Goal: Task Accomplishment & Management: Manage account settings

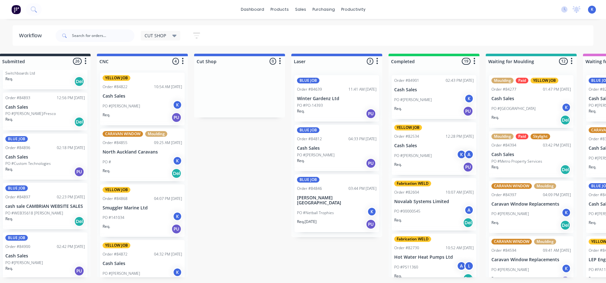
scroll to position [950, 0]
click at [24, 161] on p "PO #Custom Technologies" at bounding box center [27, 164] width 45 height 6
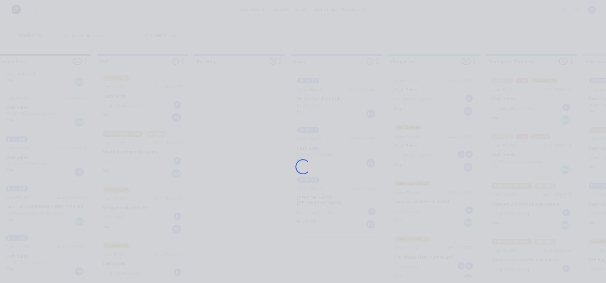
click at [25, 158] on div "Loading..." at bounding box center [303, 141] width 606 height 283
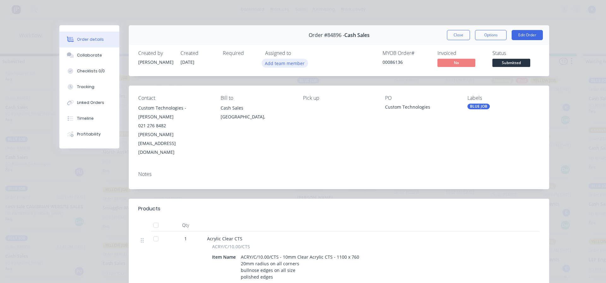
click at [286, 62] on button "Add team member" at bounding box center [285, 63] width 46 height 9
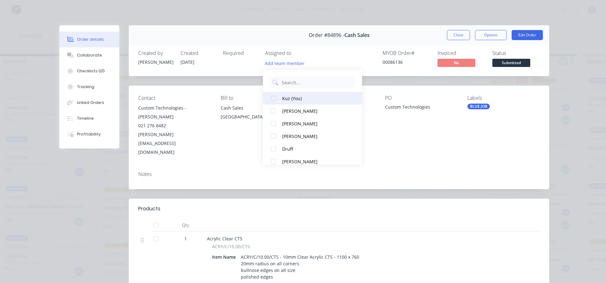
click at [272, 97] on div at bounding box center [273, 98] width 13 height 13
click at [452, 38] on button "Close" at bounding box center [458, 35] width 23 height 10
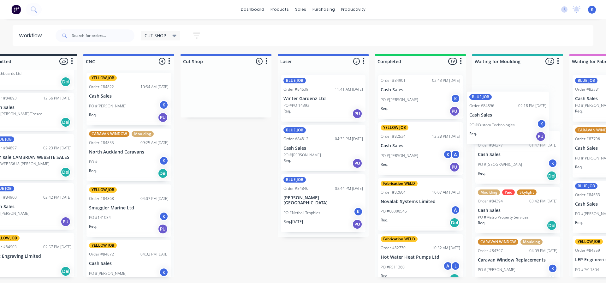
scroll to position [0, 128]
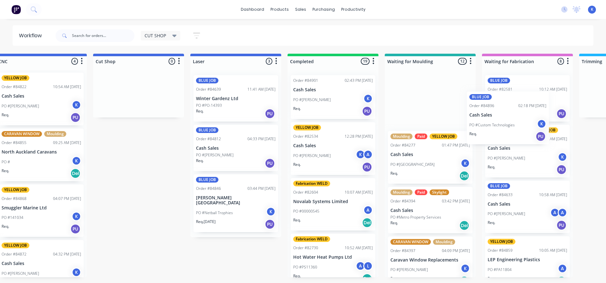
drag, startPoint x: 21, startPoint y: 164, endPoint x: 545, endPoint y: 120, distance: 526.2
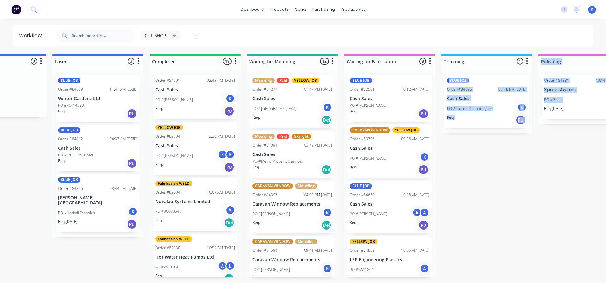
scroll to position [0, 294]
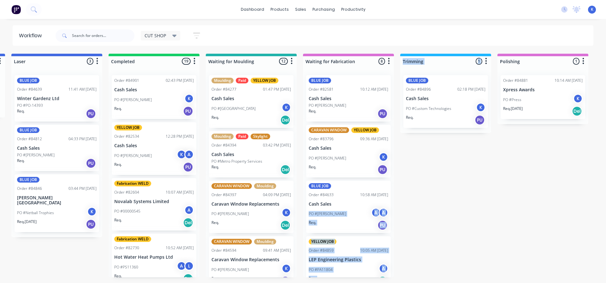
drag, startPoint x: 585, startPoint y: 92, endPoint x: 448, endPoint y: 206, distance: 177.1
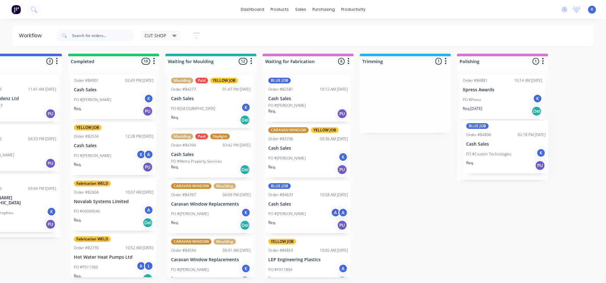
drag, startPoint x: 423, startPoint y: 93, endPoint x: 476, endPoint y: 144, distance: 74.4
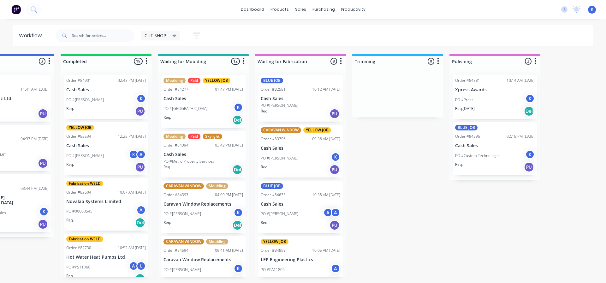
drag, startPoint x: 433, startPoint y: 230, endPoint x: 435, endPoint y: 241, distance: 10.5
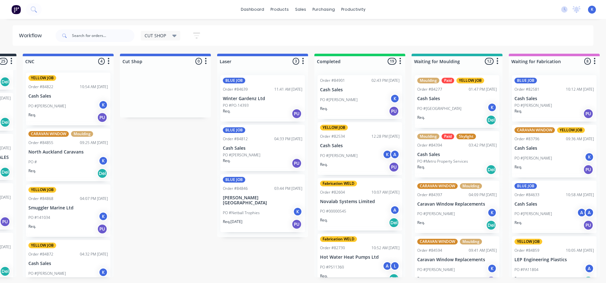
scroll to position [0, 0]
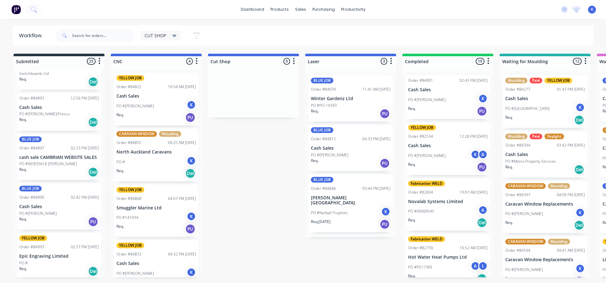
click at [40, 204] on p "Cash Sales" at bounding box center [59, 206] width 80 height 5
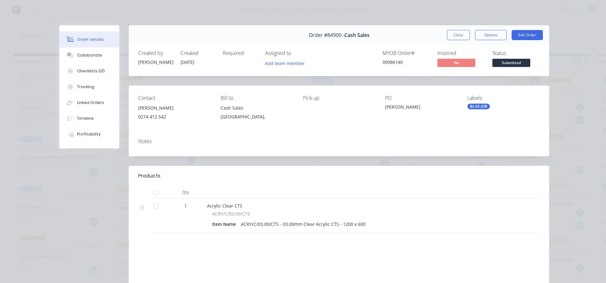
click at [454, 38] on button "Close" at bounding box center [458, 35] width 23 height 10
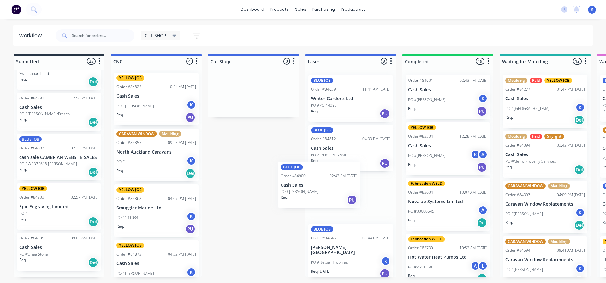
scroll to position [3, 0]
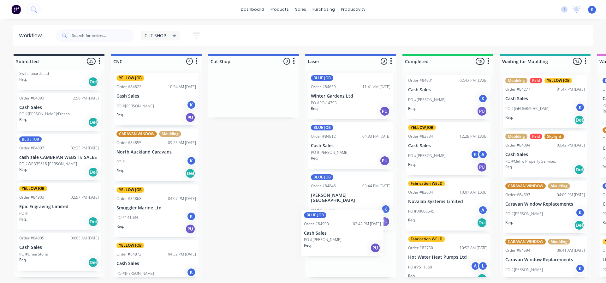
drag, startPoint x: 32, startPoint y: 211, endPoint x: 319, endPoint y: 242, distance: 288.0
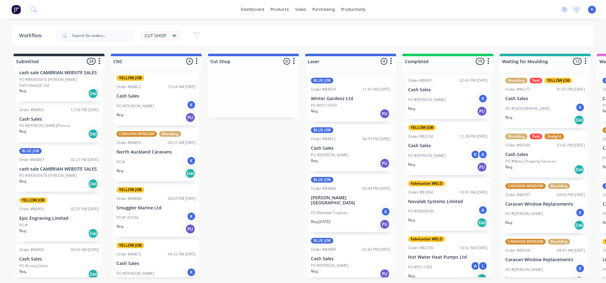
scroll to position [938, 0]
click at [41, 216] on p "Epic Engraving Limited" at bounding box center [59, 218] width 80 height 5
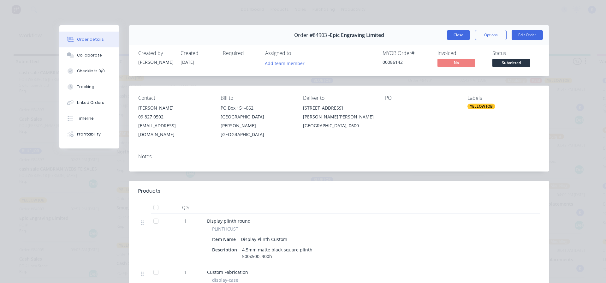
click at [453, 35] on button "Close" at bounding box center [458, 35] width 23 height 10
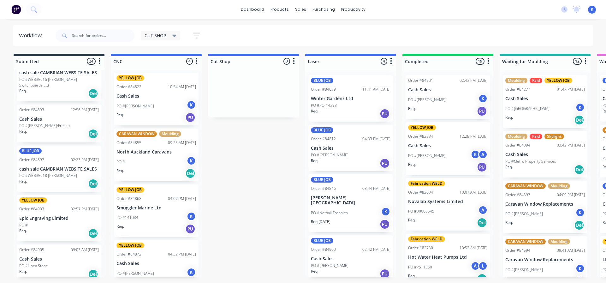
click at [34, 263] on p "PO #Linea Stone" at bounding box center [33, 266] width 29 height 6
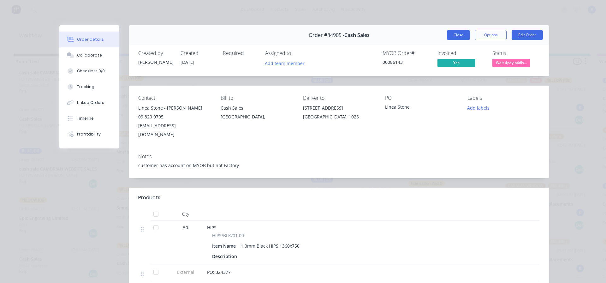
click at [453, 39] on button "Close" at bounding box center [458, 35] width 23 height 10
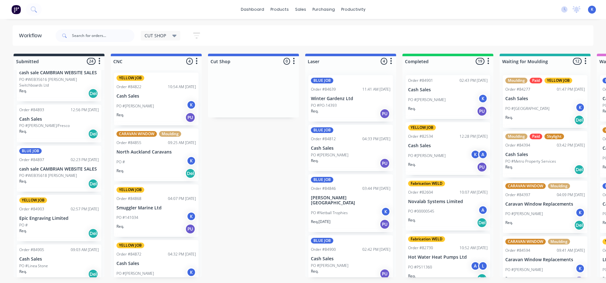
click at [42, 166] on p "cash sale CAMBRIAN WEBSITE SALES" at bounding box center [59, 168] width 80 height 5
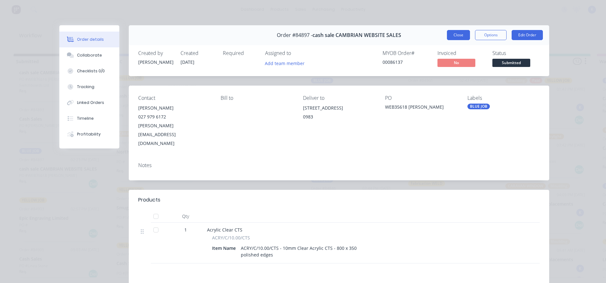
click at [450, 34] on button "Close" at bounding box center [458, 35] width 23 height 10
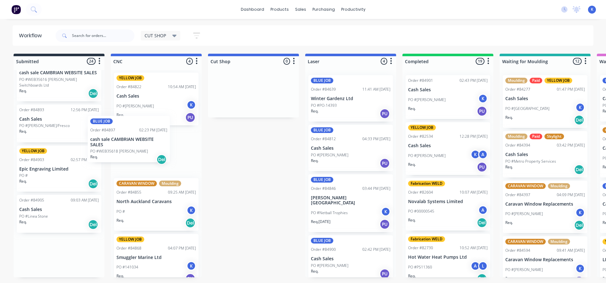
scroll to position [0, 0]
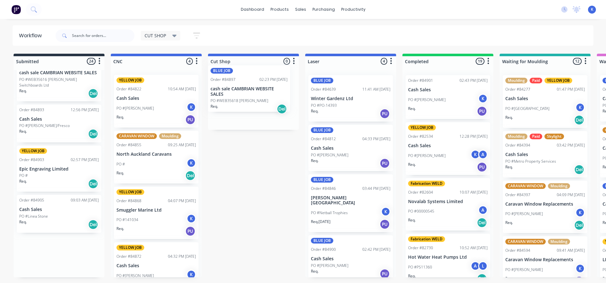
drag, startPoint x: 52, startPoint y: 166, endPoint x: 233, endPoint y: 95, distance: 194.3
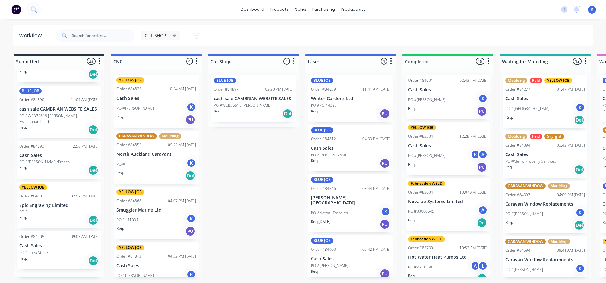
scroll to position [889, 0]
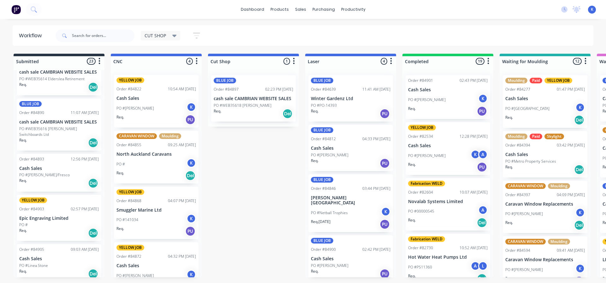
click at [32, 172] on p "PO #[PERSON_NAME]/Fresco" at bounding box center [44, 175] width 51 height 6
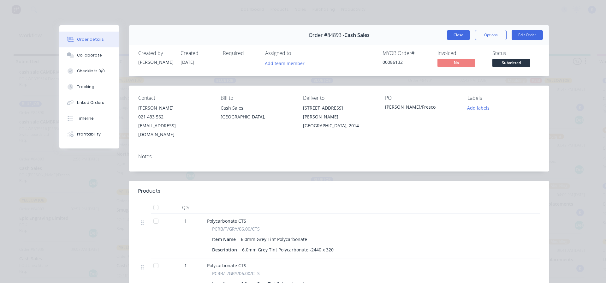
click at [458, 33] on button "Close" at bounding box center [458, 35] width 23 height 10
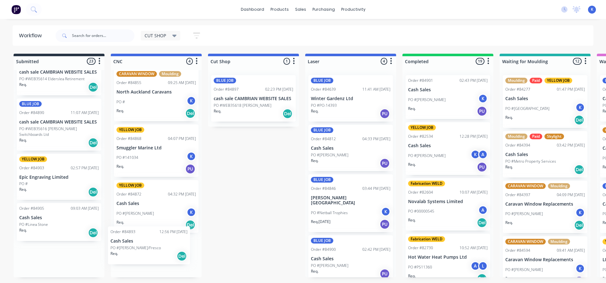
drag, startPoint x: 39, startPoint y: 174, endPoint x: 132, endPoint y: 252, distance: 121.6
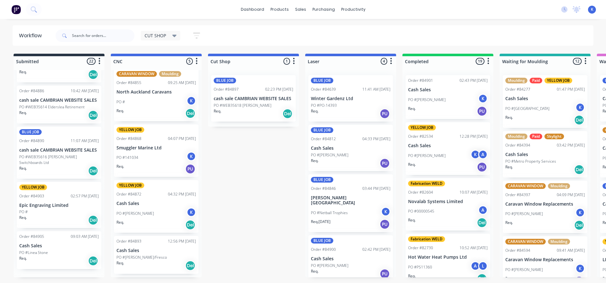
scroll to position [848, 0]
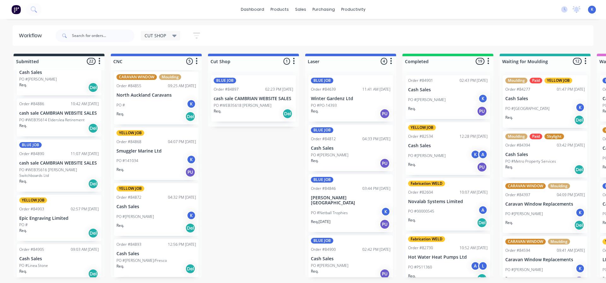
click at [39, 123] on div "Req. Del" at bounding box center [59, 128] width 80 height 11
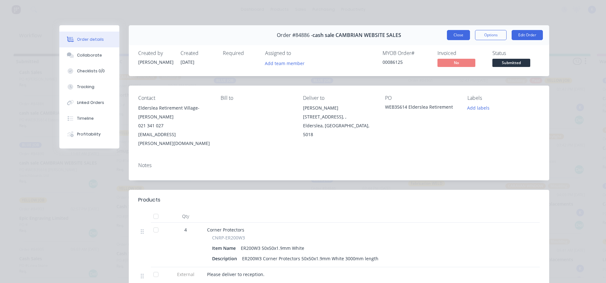
click at [458, 34] on button "Close" at bounding box center [458, 35] width 23 height 10
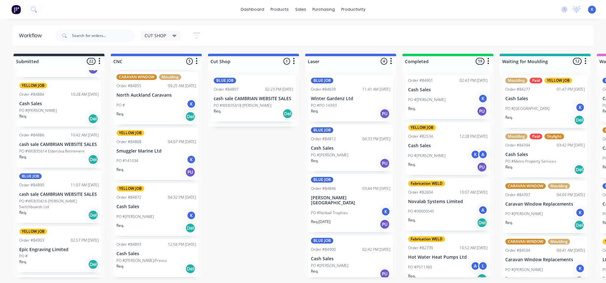
scroll to position [816, 0]
click at [42, 142] on p "cash sale CAMBRIAN WEBSITE SALES" at bounding box center [59, 144] width 80 height 5
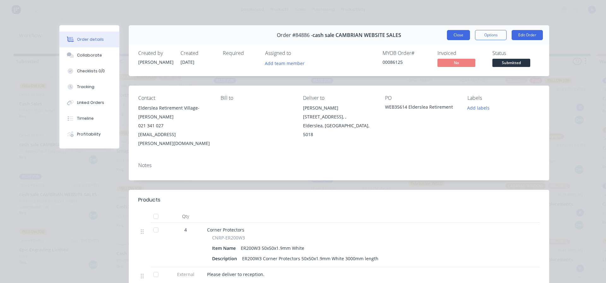
drag, startPoint x: 453, startPoint y: 36, endPoint x: 434, endPoint y: 42, distance: 19.5
click at [452, 36] on button "Close" at bounding box center [458, 35] width 23 height 10
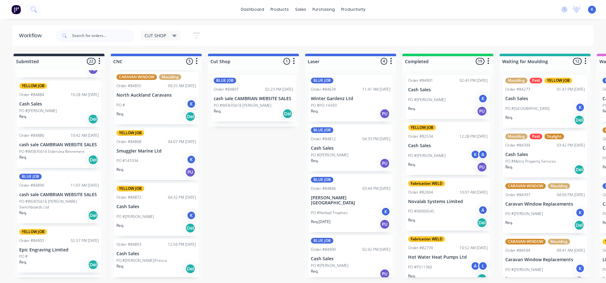
click at [50, 199] on p "PO #WEB35616 [PERSON_NAME] Switchboards Ltd" at bounding box center [59, 204] width 80 height 11
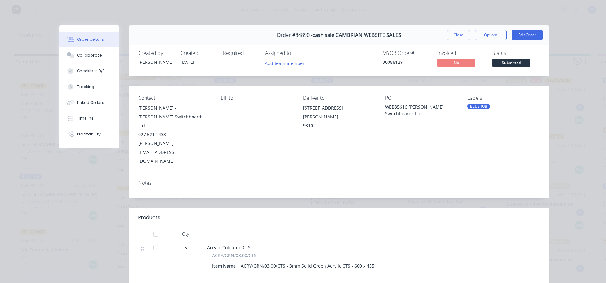
drag, startPoint x: 447, startPoint y: 35, endPoint x: 443, endPoint y: 38, distance: 5.0
click at [447, 36] on button "Close" at bounding box center [458, 35] width 23 height 10
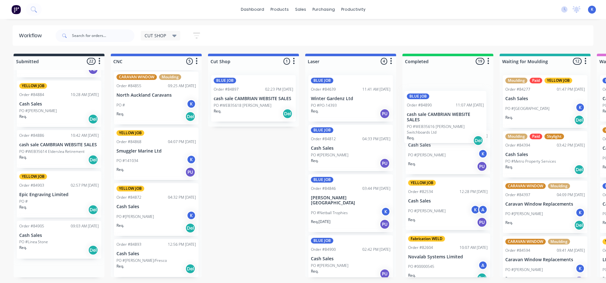
drag, startPoint x: 33, startPoint y: 198, endPoint x: 414, endPoint y: 122, distance: 389.5
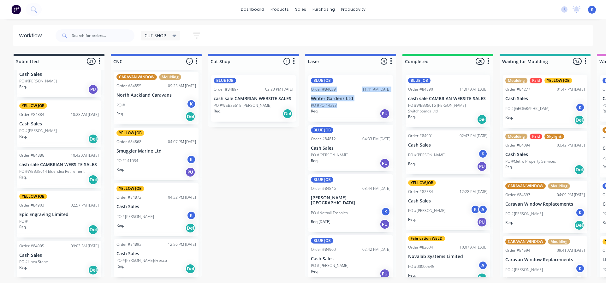
scroll to position [792, 0]
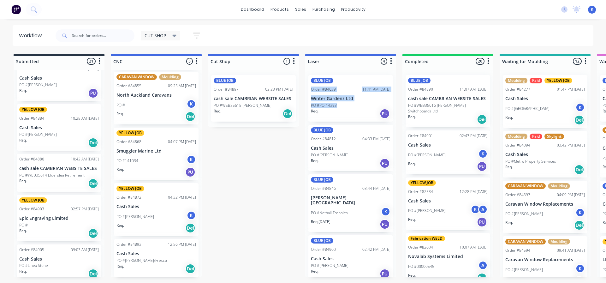
drag, startPoint x: 363, startPoint y: 69, endPoint x: 343, endPoint y: 124, distance: 58.8
click at [436, 104] on p "PO #WEB35616 [PERSON_NAME] Switchboards Ltd" at bounding box center [448, 108] width 80 height 11
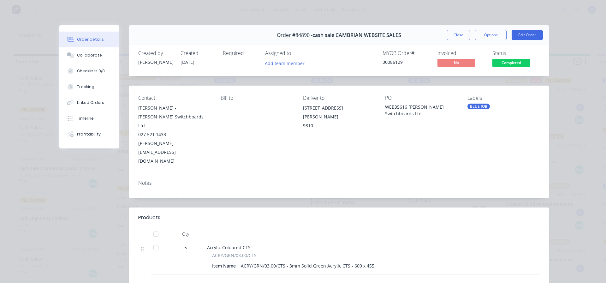
click at [447, 37] on button "Close" at bounding box center [458, 35] width 23 height 10
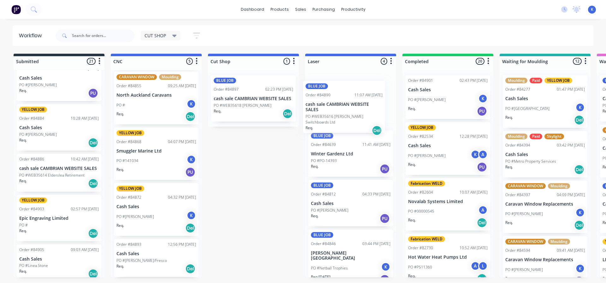
drag, startPoint x: 431, startPoint y: 97, endPoint x: 331, endPoint y: 101, distance: 100.8
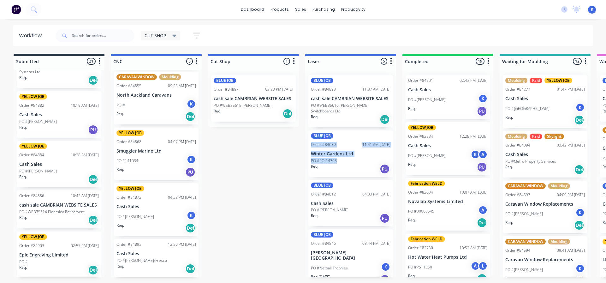
scroll to position [698, 0]
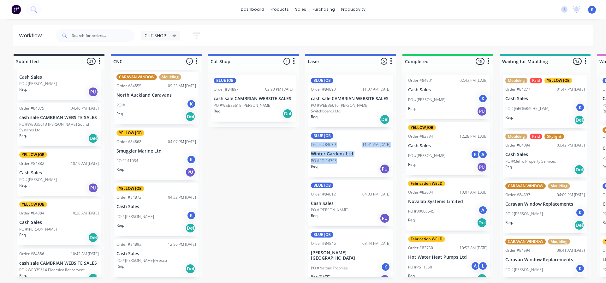
click at [44, 177] on p "PO #[PERSON_NAME]" at bounding box center [38, 180] width 38 height 6
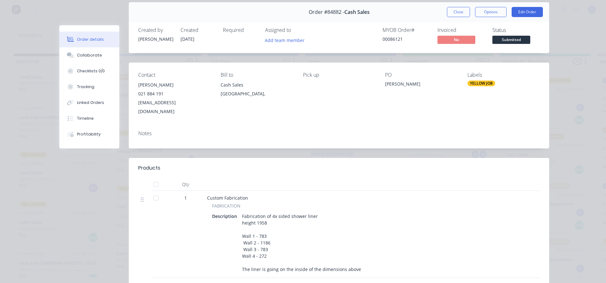
scroll to position [0, 0]
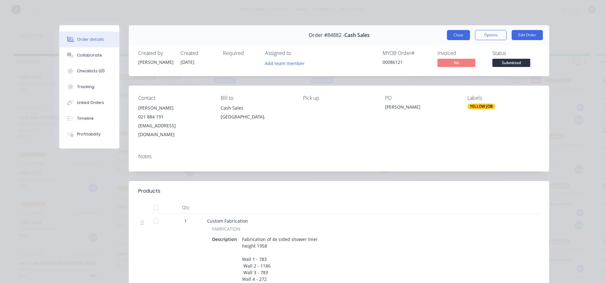
click at [447, 35] on button "Close" at bounding box center [458, 35] width 23 height 10
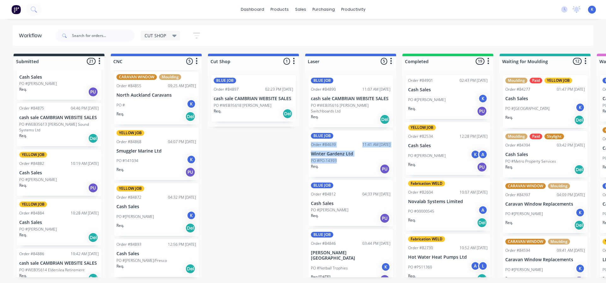
click at [41, 121] on div "Order #84875 04:46 PM [DATE] cash sale CAMBRIAN WEBSITE SALES PO #WEB35613 [PER…" at bounding box center [59, 124] width 85 height 43
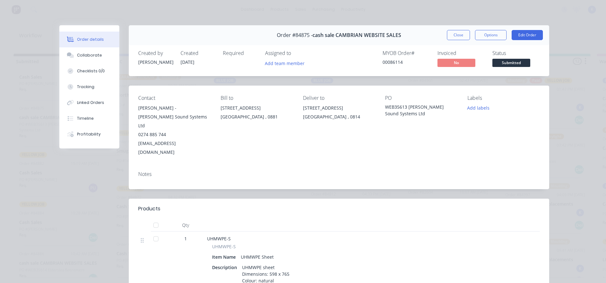
click at [437, 45] on div "Order #84875 - cash sale CAMBRIAN WEBSITE SALES Close Options Edit Order Create…" at bounding box center [304, 216] width 490 height 383
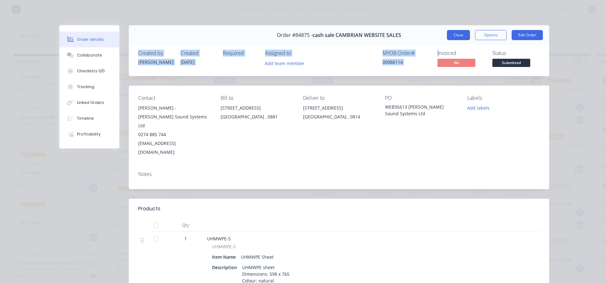
click at [450, 39] on button "Close" at bounding box center [458, 35] width 23 height 10
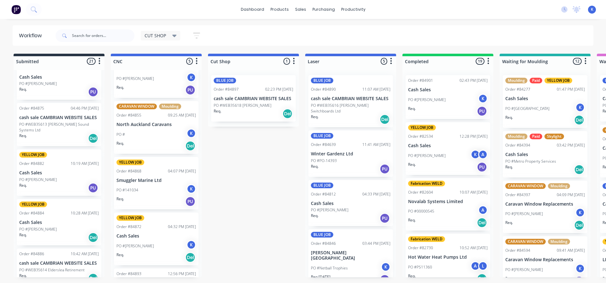
scroll to position [59, 0]
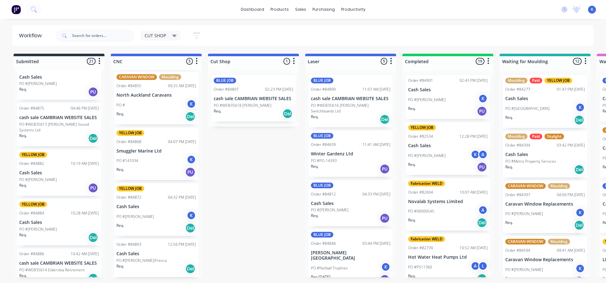
click at [137, 262] on p "PO #[PERSON_NAME]/Fresco" at bounding box center [141, 261] width 51 height 6
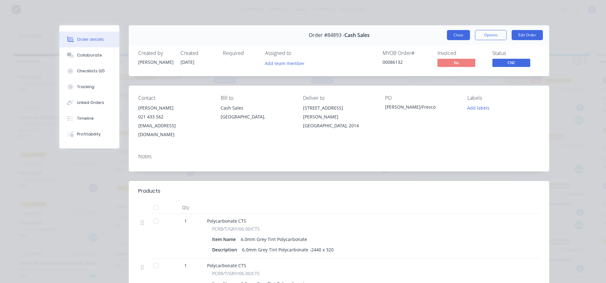
click at [450, 38] on button "Close" at bounding box center [458, 35] width 23 height 10
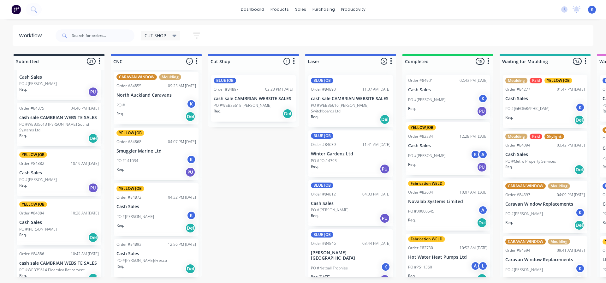
click at [144, 214] on div "PO #[PERSON_NAME] K" at bounding box center [156, 217] width 80 height 12
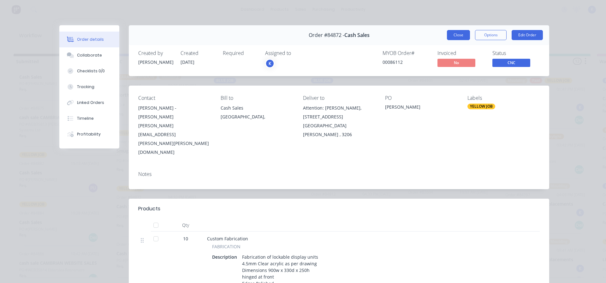
click at [461, 34] on button "Close" at bounding box center [458, 35] width 23 height 10
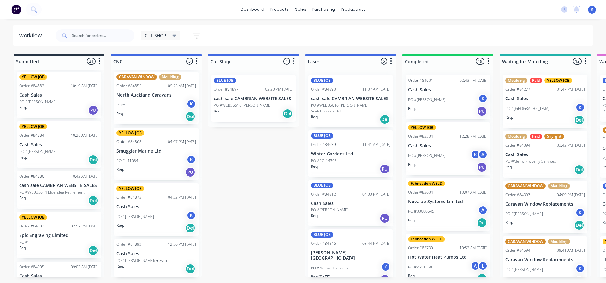
scroll to position [792, 0]
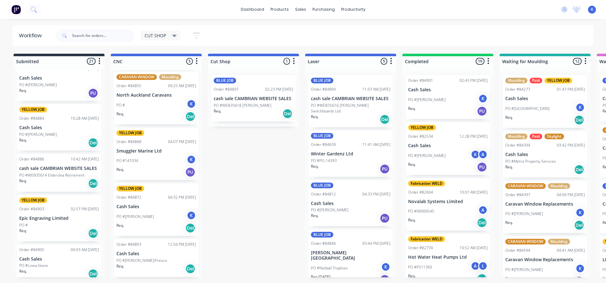
click at [41, 172] on p "PO #WEB35614 Elderslea Retirement" at bounding box center [51, 175] width 65 height 6
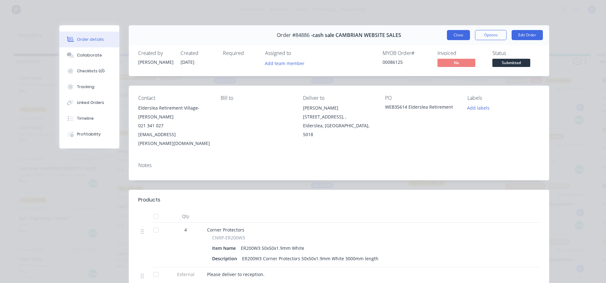
drag, startPoint x: 456, startPoint y: 36, endPoint x: 437, endPoint y: 39, distance: 19.8
click at [456, 37] on button "Close" at bounding box center [458, 35] width 23 height 10
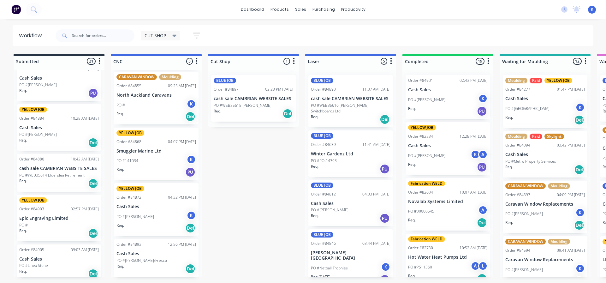
click at [41, 263] on p "PO #Linea Stone" at bounding box center [33, 266] width 29 height 6
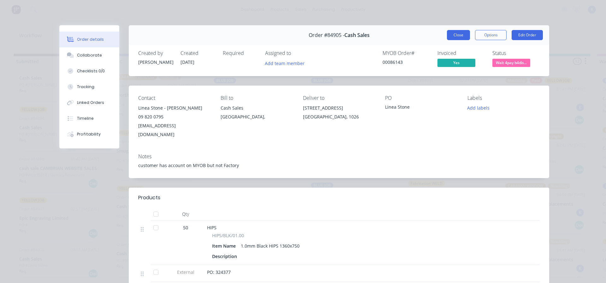
click at [454, 37] on button "Close" at bounding box center [458, 35] width 23 height 10
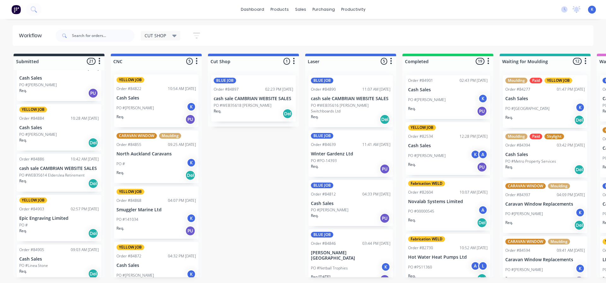
scroll to position [0, 0]
click at [346, 97] on p "cash sale CAMBRIAN WEBSITE SALES" at bounding box center [351, 98] width 80 height 5
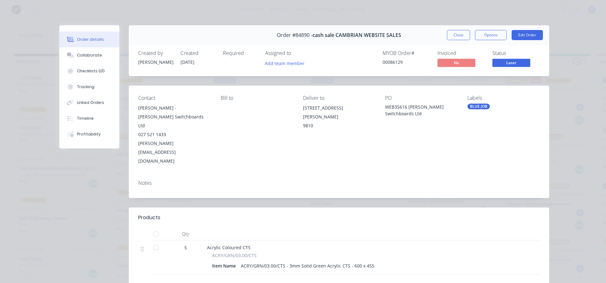
click at [456, 33] on button "Close" at bounding box center [458, 35] width 23 height 10
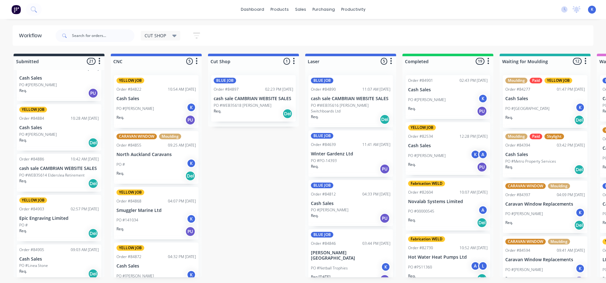
click at [320, 159] on p "PO #PO-14393" at bounding box center [324, 161] width 26 height 6
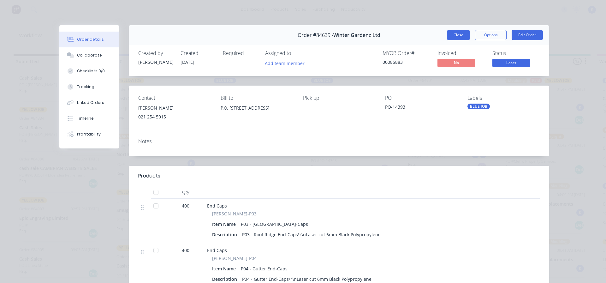
click at [456, 34] on button "Close" at bounding box center [458, 35] width 23 height 10
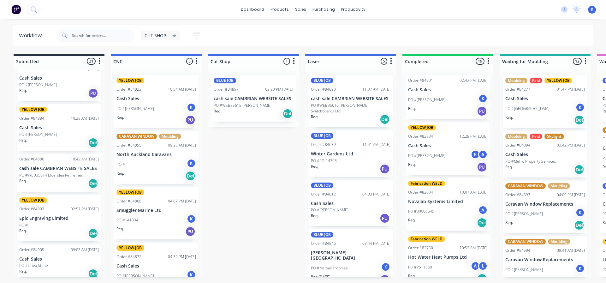
click at [340, 208] on p "PO #[PERSON_NAME]" at bounding box center [330, 210] width 38 height 6
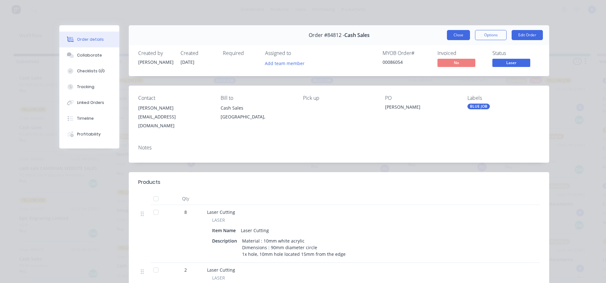
click at [459, 33] on button "Close" at bounding box center [458, 35] width 23 height 10
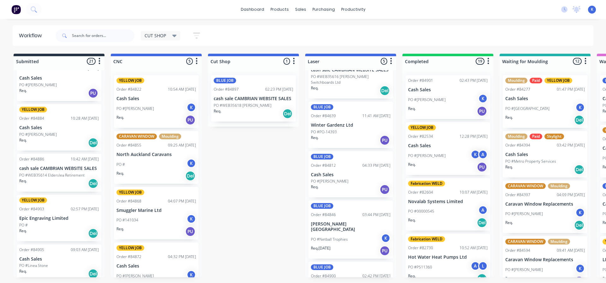
scroll to position [55, 0]
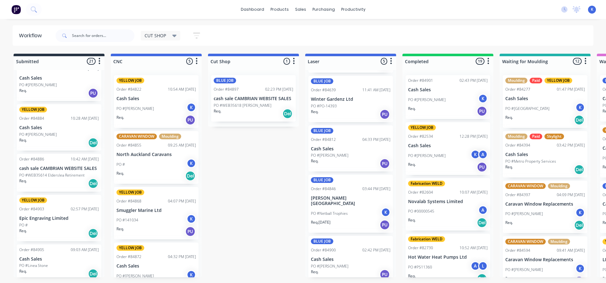
click at [330, 263] on p "PO #[PERSON_NAME]" at bounding box center [330, 266] width 38 height 6
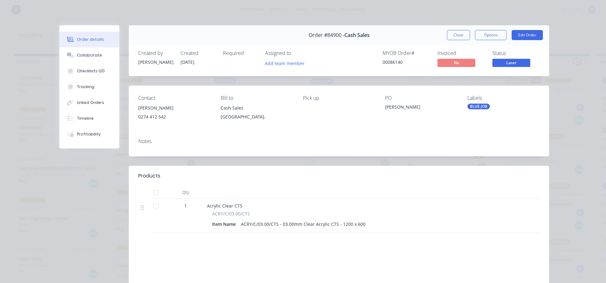
drag, startPoint x: 458, startPoint y: 35, endPoint x: 403, endPoint y: 51, distance: 57.6
click at [456, 36] on button "Close" at bounding box center [458, 35] width 23 height 10
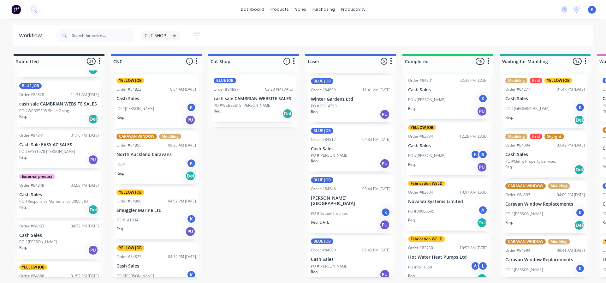
scroll to position [477, 0]
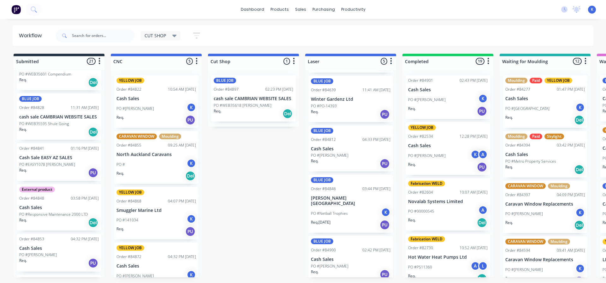
click at [44, 258] on div "Req. PU" at bounding box center [59, 263] width 80 height 11
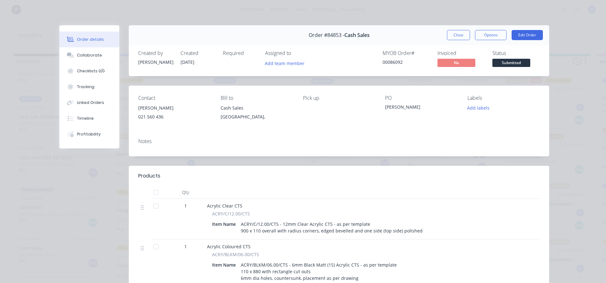
drag, startPoint x: 448, startPoint y: 36, endPoint x: 424, endPoint y: 46, distance: 26.7
click at [442, 38] on div "Order #84853 - Cash Sales Close Options Edit Order" at bounding box center [339, 35] width 420 height 20
click at [458, 35] on button "Close" at bounding box center [458, 35] width 23 height 10
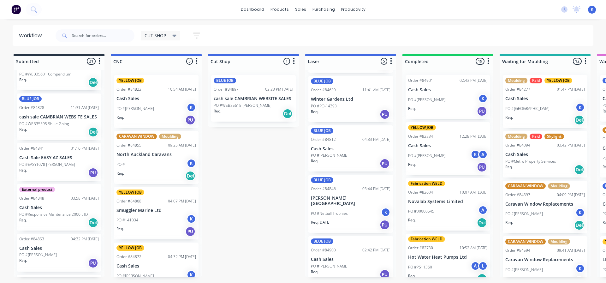
click at [162, 37] on span "CUT SHOP" at bounding box center [155, 35] width 21 height 7
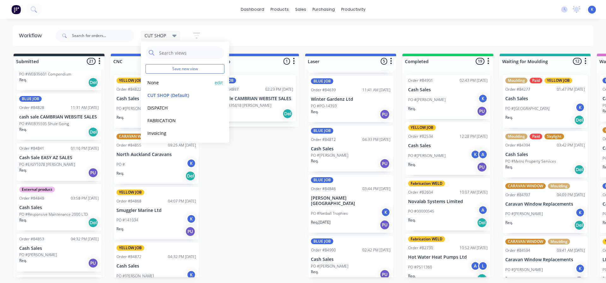
click at [162, 86] on button "None" at bounding box center [179, 82] width 67 height 7
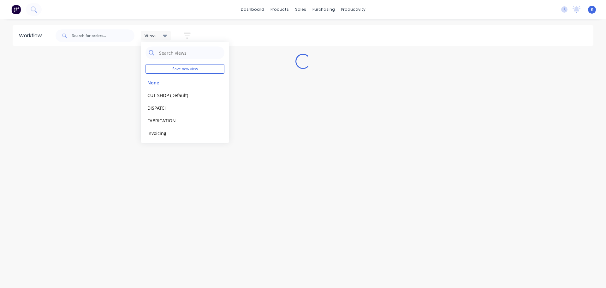
click at [314, 138] on div "Workflow Views Save new view None edit CUT SHOP (Default) edit DISPATCH edit FA…" at bounding box center [303, 150] width 606 height 250
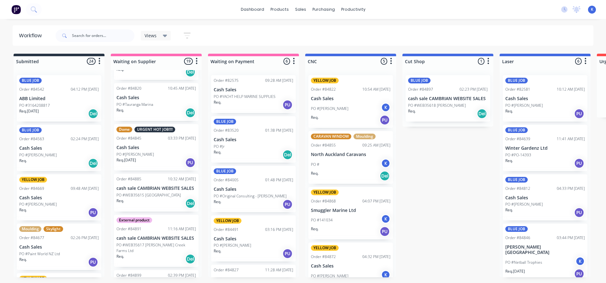
scroll to position [732, 0]
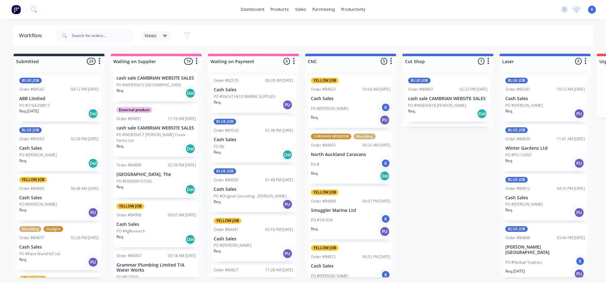
click at [147, 262] on p "Grammar Plumbing Limited T/A Water Works" at bounding box center [156, 267] width 80 height 11
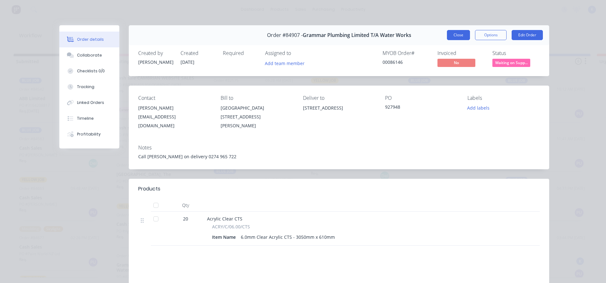
click at [456, 33] on button "Close" at bounding box center [458, 35] width 23 height 10
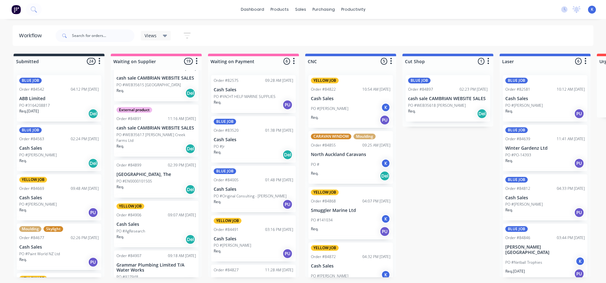
click at [134, 178] on p "PO #EN0000101505" at bounding box center [134, 181] width 36 height 6
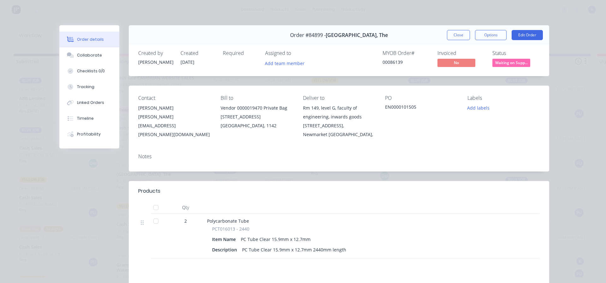
drag, startPoint x: 453, startPoint y: 36, endPoint x: 446, endPoint y: 38, distance: 7.1
click at [452, 36] on button "Close" at bounding box center [458, 35] width 23 height 10
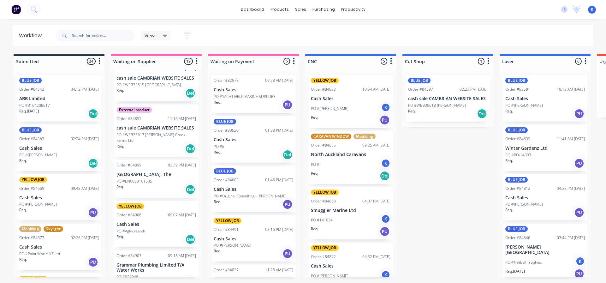
click at [144, 125] on p "cash sale CAMBRIAN WEBSITE SALES" at bounding box center [156, 127] width 80 height 5
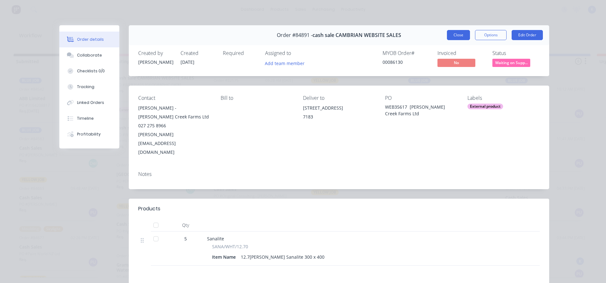
drag, startPoint x: 447, startPoint y: 35, endPoint x: 329, endPoint y: 69, distance: 122.8
click at [447, 36] on button "Close" at bounding box center [458, 35] width 23 height 10
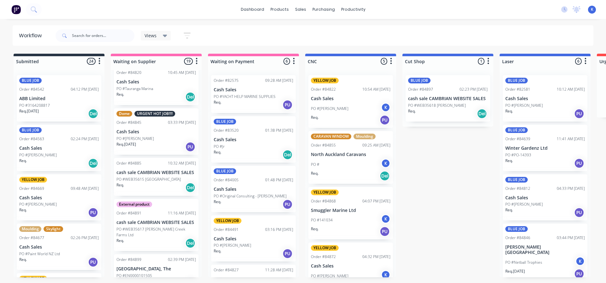
scroll to position [637, 0]
click at [140, 165] on div "Order #84885 10:32 AM [DATE] cash sale CAMBRIAN WEBSITE SALES PO #WEB35615 [GEO…" at bounding box center [156, 177] width 85 height 38
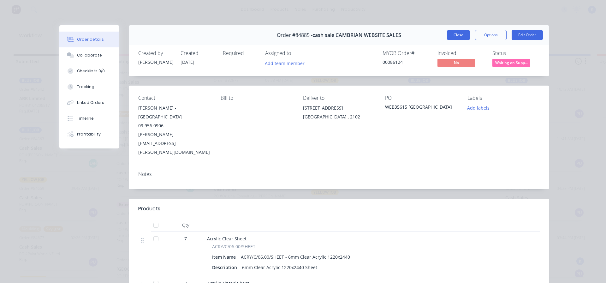
click at [454, 33] on button "Close" at bounding box center [458, 35] width 23 height 10
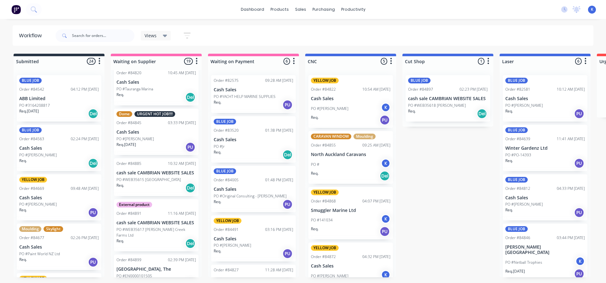
scroll to position [606, 0]
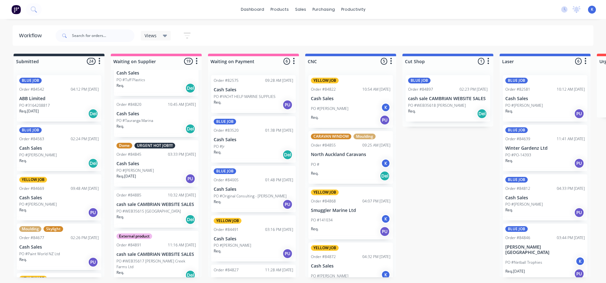
click at [145, 168] on p "PO #[PERSON_NAME]" at bounding box center [135, 171] width 38 height 6
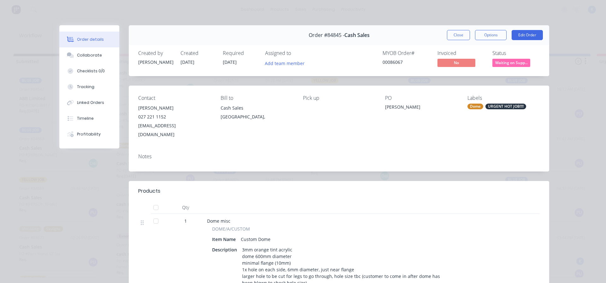
click at [457, 35] on button "Close" at bounding box center [458, 35] width 23 height 10
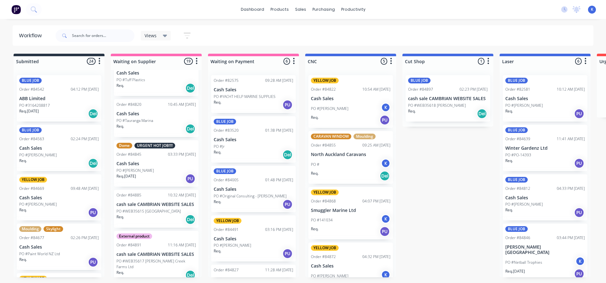
scroll to position [574, 0]
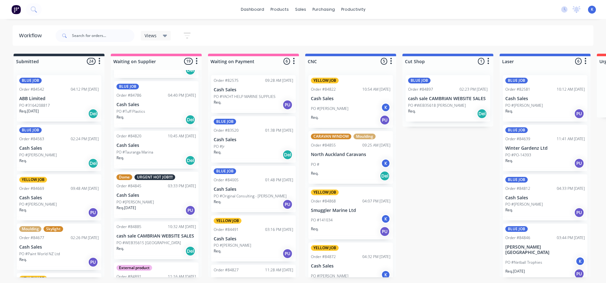
click at [134, 133] on div "Order #84820" at bounding box center [128, 136] width 25 height 6
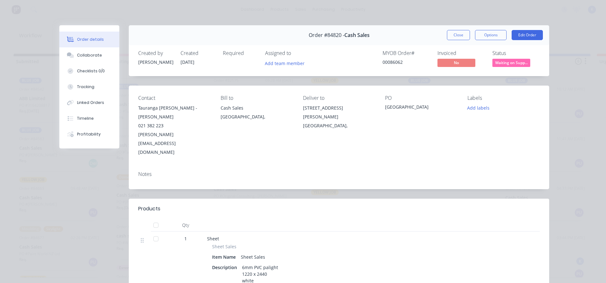
drag, startPoint x: 459, startPoint y: 34, endPoint x: 289, endPoint y: 57, distance: 171.4
click at [457, 34] on button "Close" at bounding box center [458, 35] width 23 height 10
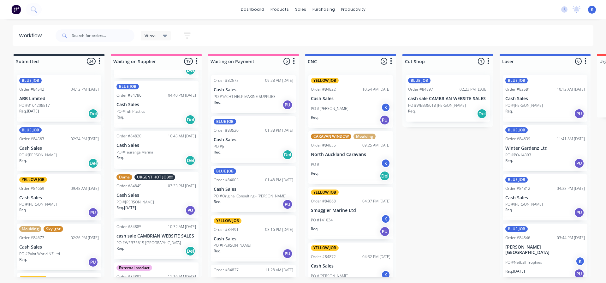
click at [140, 109] on p "PO #Tuff Plastics" at bounding box center [130, 112] width 29 height 6
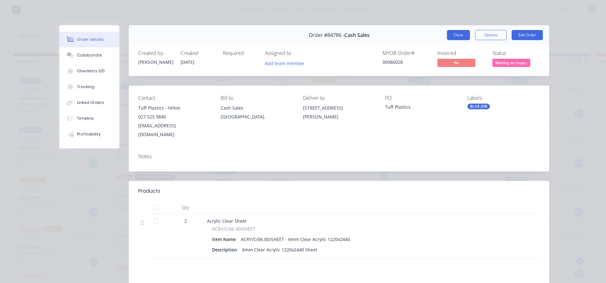
click at [452, 37] on button "Close" at bounding box center [458, 35] width 23 height 10
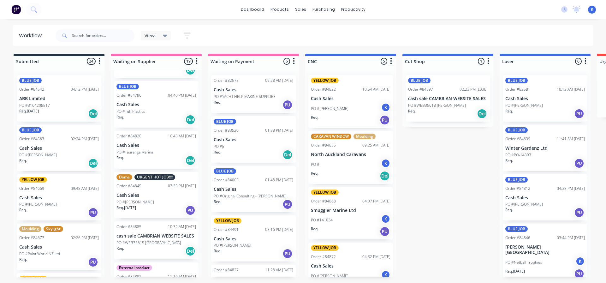
click at [143, 149] on p "PO #Tauranga Marina" at bounding box center [134, 152] width 37 height 6
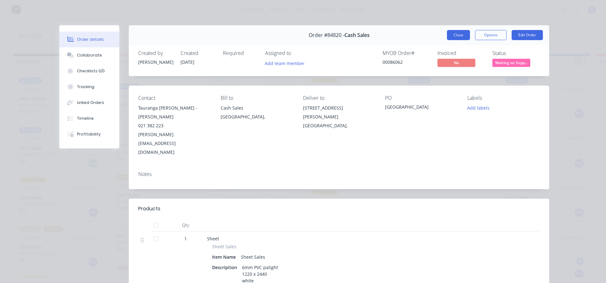
click at [452, 38] on button "Close" at bounding box center [458, 35] width 23 height 10
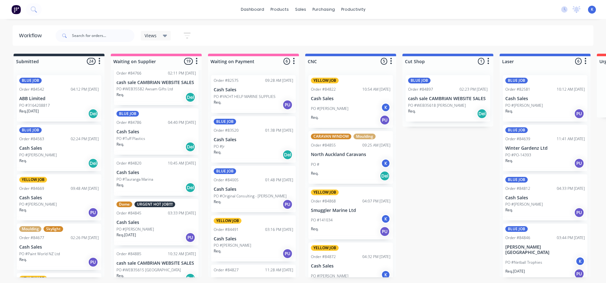
scroll to position [511, 0]
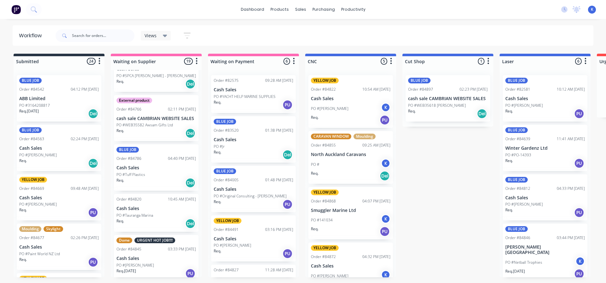
click at [134, 165] on p "Cash Sales" at bounding box center [156, 167] width 80 height 5
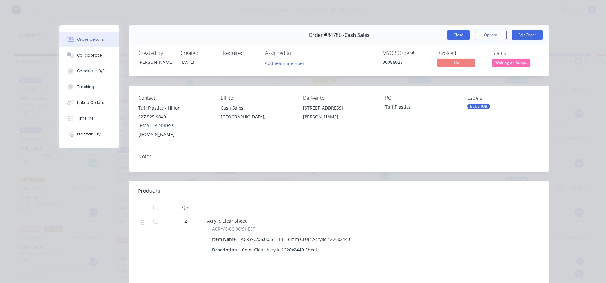
click at [457, 36] on button "Close" at bounding box center [458, 35] width 23 height 10
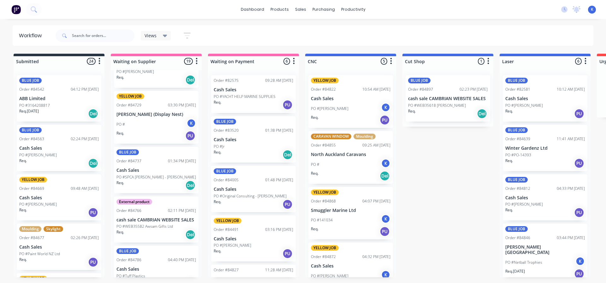
scroll to position [385, 0]
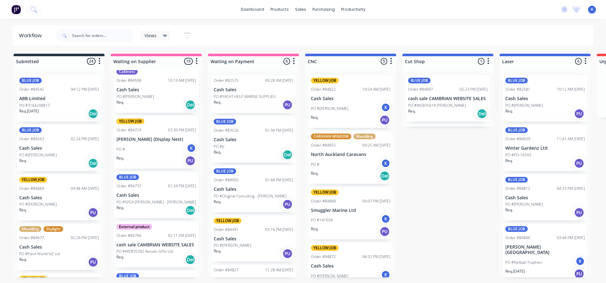
click at [135, 199] on p "PO #SPCA [PERSON_NAME] - [PERSON_NAME]" at bounding box center [156, 202] width 80 height 6
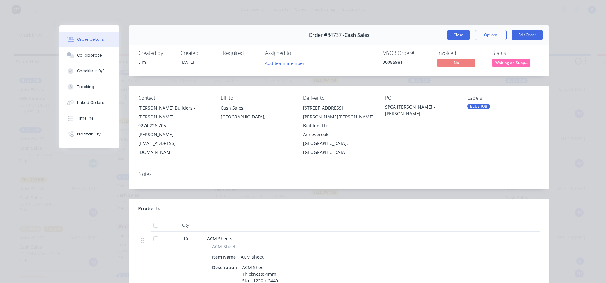
click at [453, 35] on button "Close" at bounding box center [458, 35] width 23 height 10
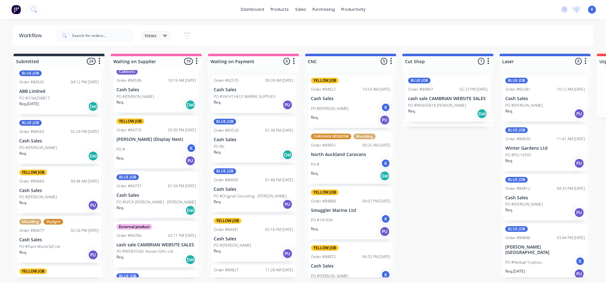
scroll to position [0, 0]
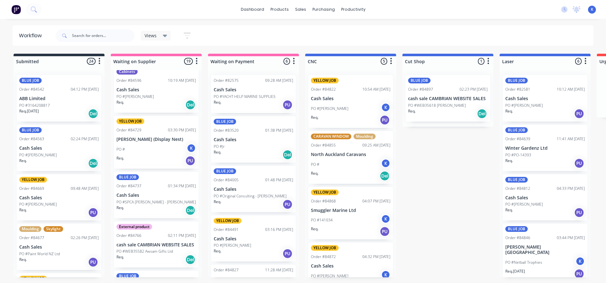
click at [31, 155] on p "PO #[PERSON_NAME]" at bounding box center [38, 155] width 38 height 6
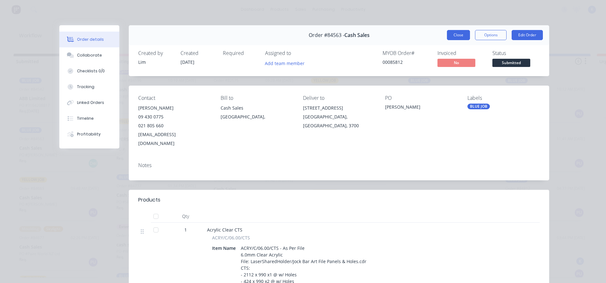
click at [456, 33] on button "Close" at bounding box center [458, 35] width 23 height 10
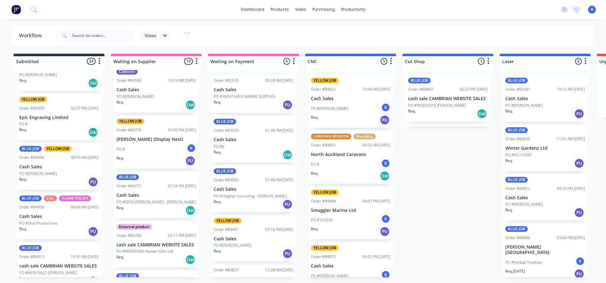
scroll to position [949, 0]
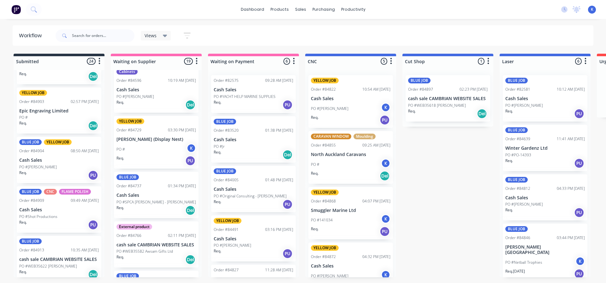
click at [41, 257] on div "BLUE JOB Order #84913 10:35 AM [DATE] cash sale CAMBRIAN WEBSITE SALES PO #WEB3…" at bounding box center [59, 259] width 85 height 46
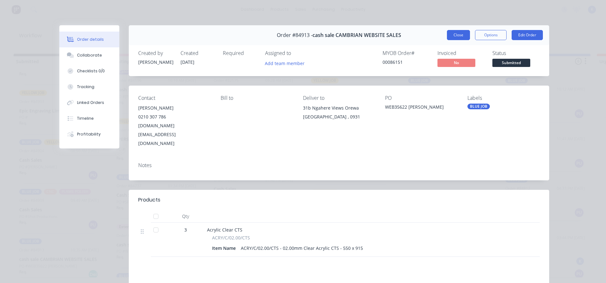
click at [450, 36] on button "Close" at bounding box center [458, 35] width 23 height 10
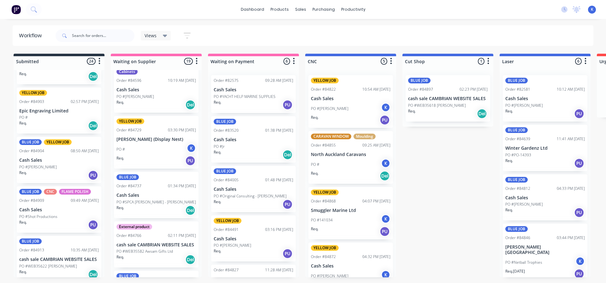
click at [34, 208] on div "BLUE JOB CNC FLAME POLISH Order #84909 09:49 AM [DATE] Cash Sales PO #Shot Prod…" at bounding box center [59, 209] width 85 height 46
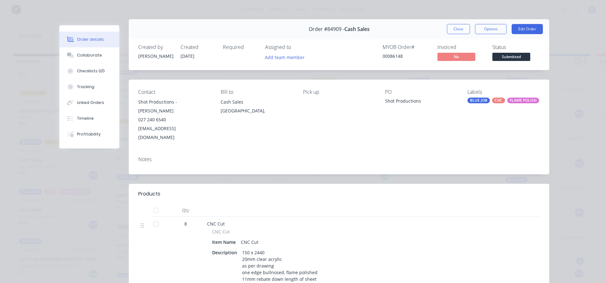
scroll to position [0, 0]
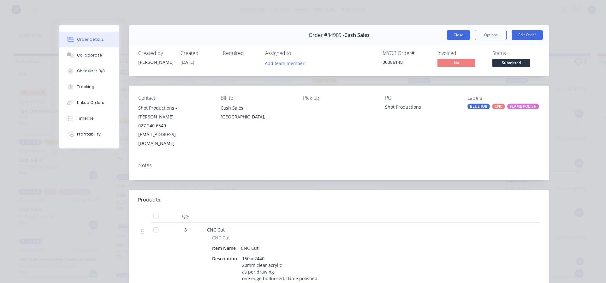
click at [457, 33] on button "Close" at bounding box center [458, 35] width 23 height 10
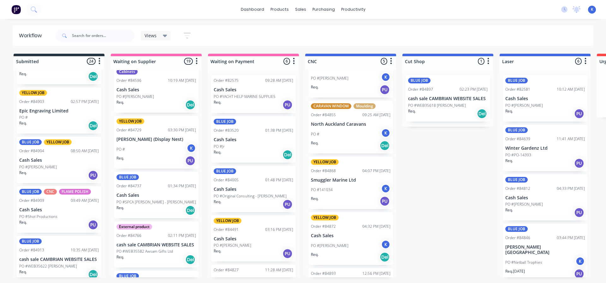
scroll to position [59, 0]
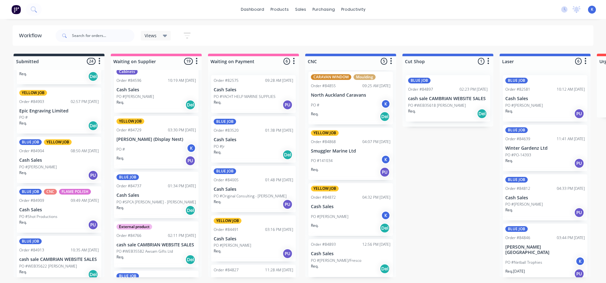
click at [342, 263] on div "Order #84893 12:56 PM [DATE] Cash Sales PO #[PERSON_NAME]/Fresco Req. Del" at bounding box center [350, 258] width 85 height 38
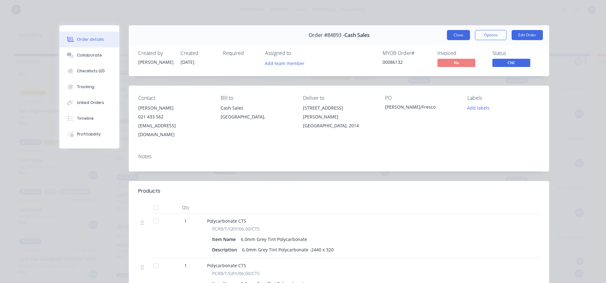
click at [456, 37] on button "Close" at bounding box center [458, 35] width 23 height 10
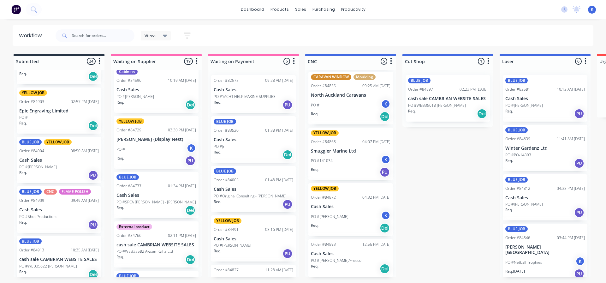
scroll to position [0, 0]
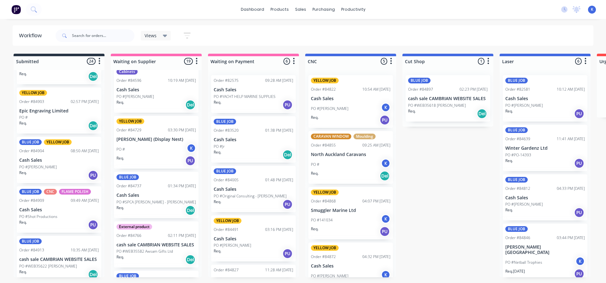
click at [340, 99] on p "Cash Sales" at bounding box center [351, 98] width 80 height 5
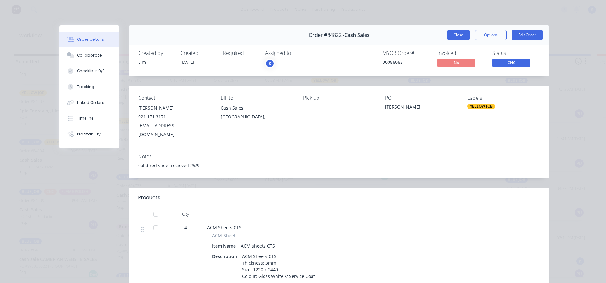
click at [456, 30] on button "Close" at bounding box center [458, 35] width 23 height 10
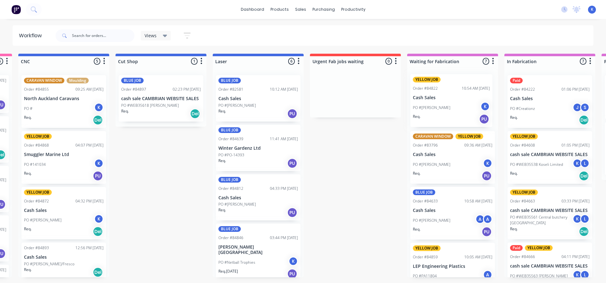
scroll to position [0, 288]
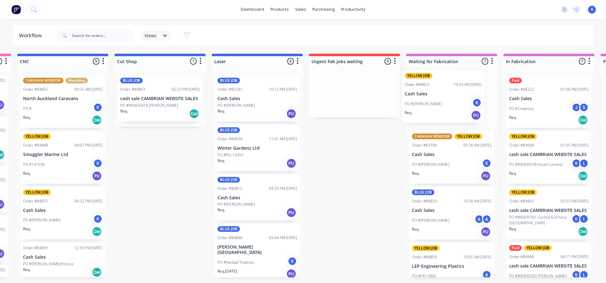
drag, startPoint x: 328, startPoint y: 107, endPoint x: 423, endPoint y: 105, distance: 94.4
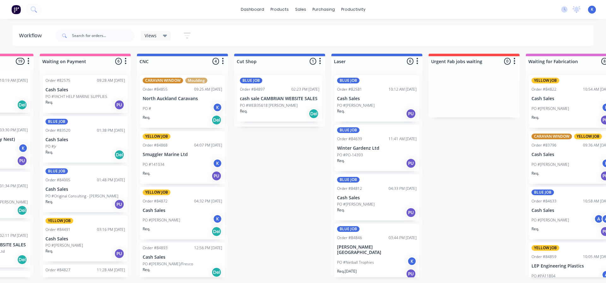
scroll to position [0, 0]
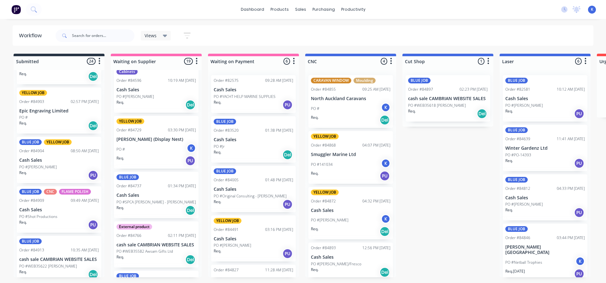
drag, startPoint x: 155, startPoint y: 31, endPoint x: 152, endPoint y: 33, distance: 4.2
click at [152, 33] on div "Views" at bounding box center [156, 35] width 30 height 9
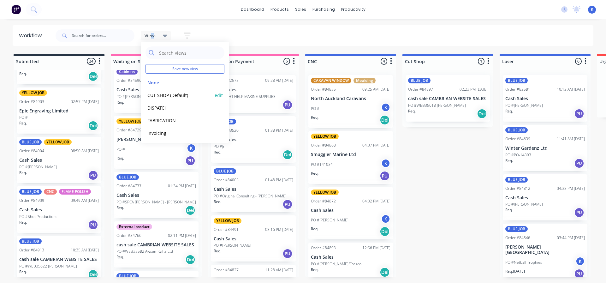
click at [168, 93] on button "CUT SHOP (Default)" at bounding box center [179, 95] width 67 height 7
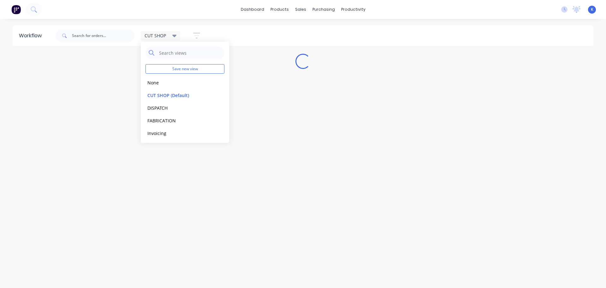
click at [185, 188] on div "Workflow CUT SHOP Save new view None edit CUT SHOP (Default) edit DISPATCH edit…" at bounding box center [303, 150] width 606 height 250
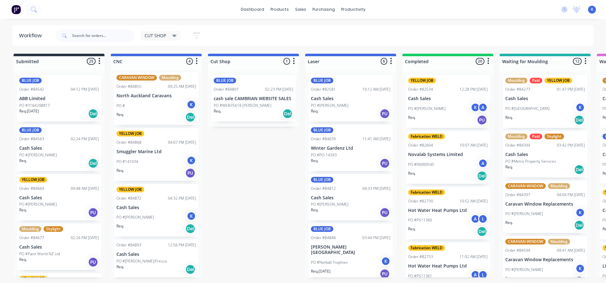
scroll to position [3, 0]
click at [134, 209] on p "Cash Sales" at bounding box center [156, 206] width 80 height 5
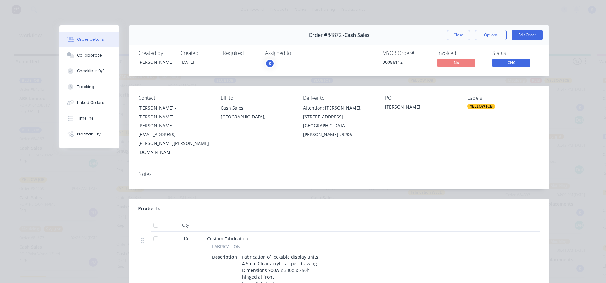
drag, startPoint x: 453, startPoint y: 37, endPoint x: 450, endPoint y: 37, distance: 3.8
click at [452, 37] on button "Close" at bounding box center [458, 35] width 23 height 10
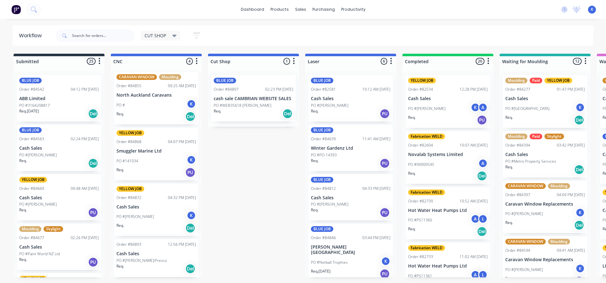
click at [129, 266] on div "Req. Del" at bounding box center [156, 268] width 80 height 11
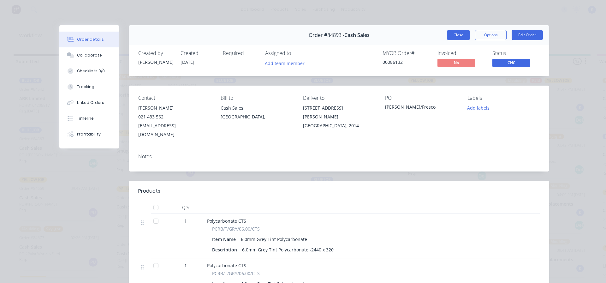
drag, startPoint x: 458, startPoint y: 33, endPoint x: 444, endPoint y: 37, distance: 14.5
click at [458, 33] on button "Close" at bounding box center [458, 35] width 23 height 10
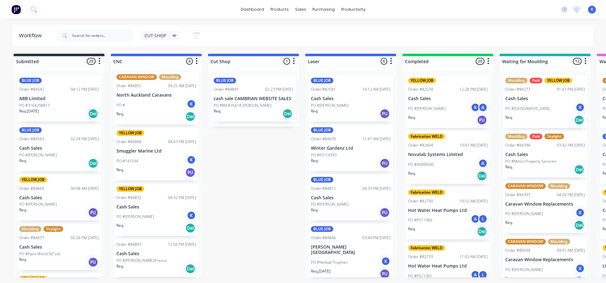
click at [42, 152] on p "PO #[PERSON_NAME]" at bounding box center [38, 155] width 38 height 6
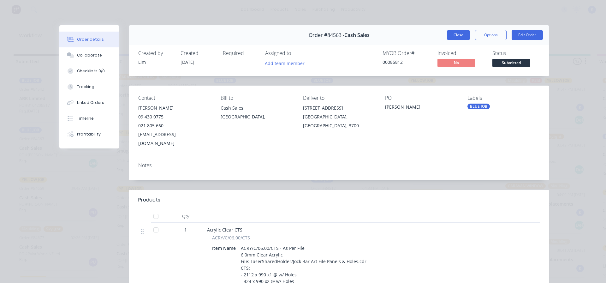
click at [452, 37] on button "Close" at bounding box center [458, 35] width 23 height 10
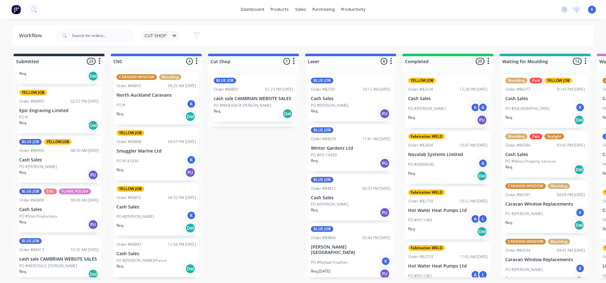
scroll to position [999, 0]
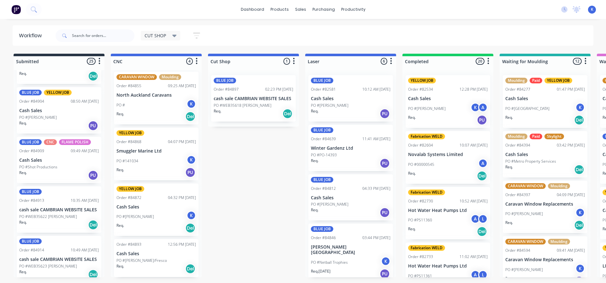
click at [41, 247] on div "Order #84914" at bounding box center [31, 250] width 25 height 6
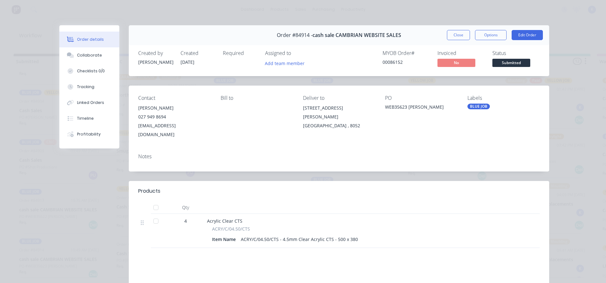
click at [452, 29] on div "Order #84914 - cash sale CAMBRIAN WEBSITE SALES Close Options Edit Order" at bounding box center [339, 35] width 420 height 20
click at [452, 33] on button "Close" at bounding box center [458, 35] width 23 height 10
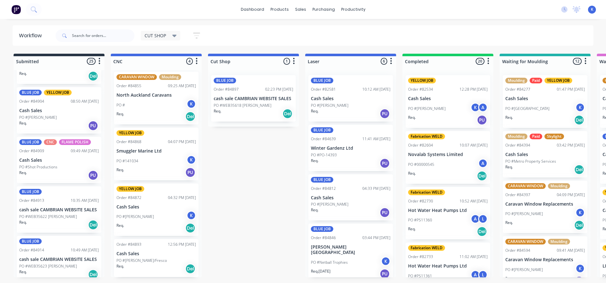
click at [29, 219] on div "Req. Del" at bounding box center [59, 224] width 80 height 11
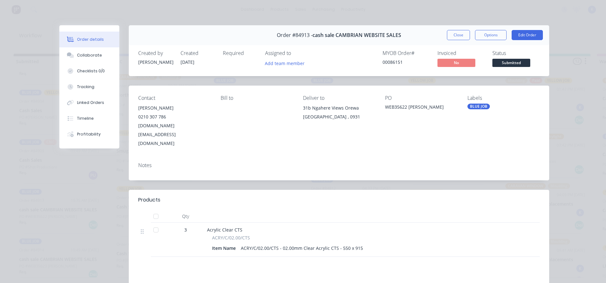
drag, startPoint x: 457, startPoint y: 33, endPoint x: 422, endPoint y: 46, distance: 37.2
click at [456, 34] on button "Close" at bounding box center [458, 35] width 23 height 10
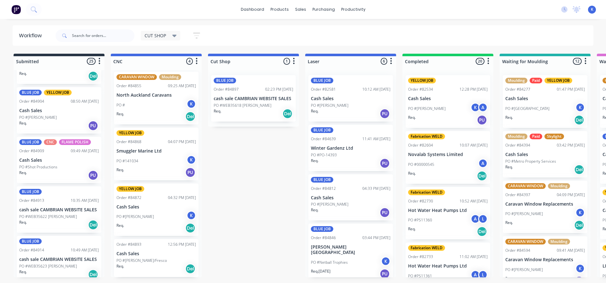
scroll to position [967, 0]
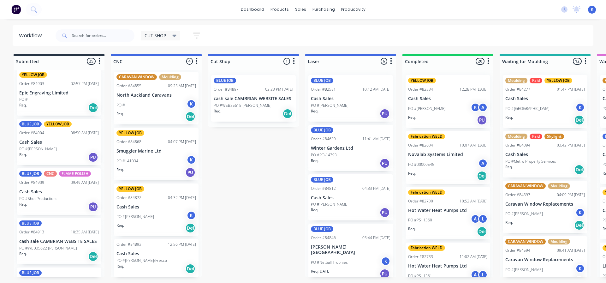
click at [40, 152] on div "Req. PU" at bounding box center [59, 157] width 80 height 11
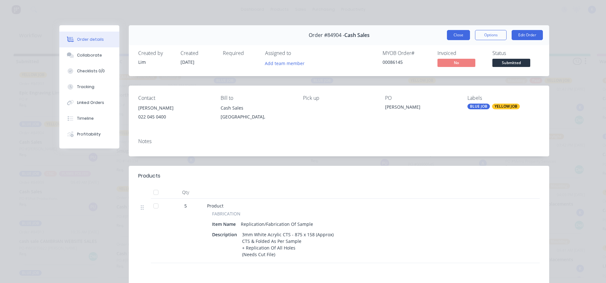
drag, startPoint x: 456, startPoint y: 34, endPoint x: 447, endPoint y: 35, distance: 9.2
click at [456, 34] on button "Close" at bounding box center [458, 35] width 23 height 10
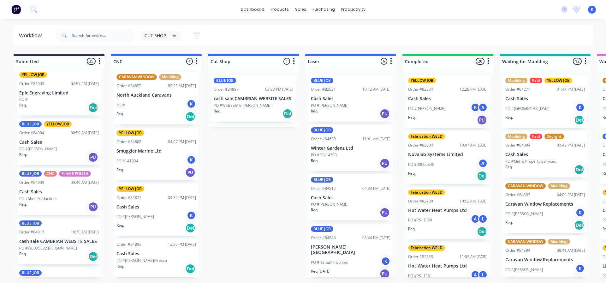
scroll to position [936, 0]
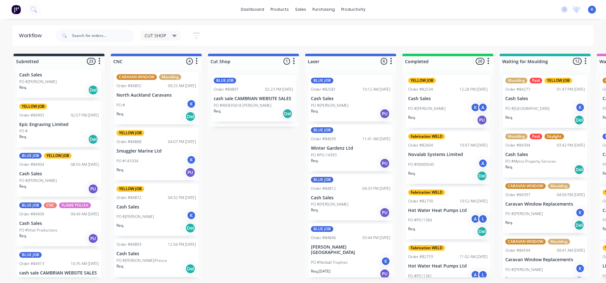
click at [39, 171] on p "Cash Sales" at bounding box center [59, 173] width 80 height 5
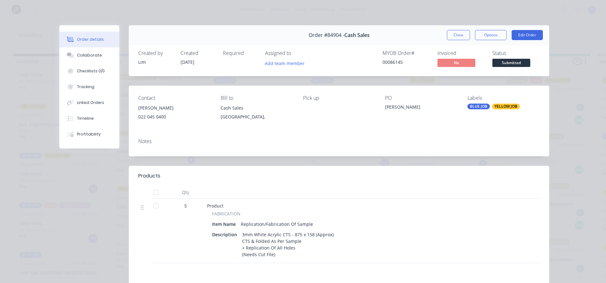
drag, startPoint x: 456, startPoint y: 36, endPoint x: 453, endPoint y: 36, distance: 3.5
click at [455, 36] on button "Close" at bounding box center [458, 35] width 23 height 10
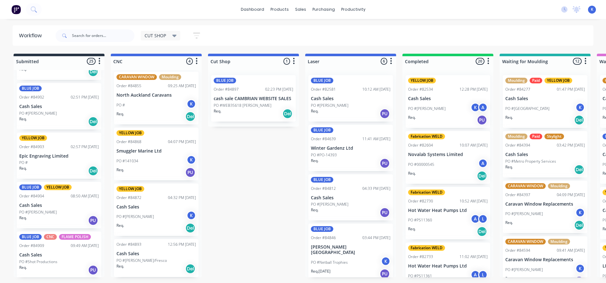
scroll to position [873, 0]
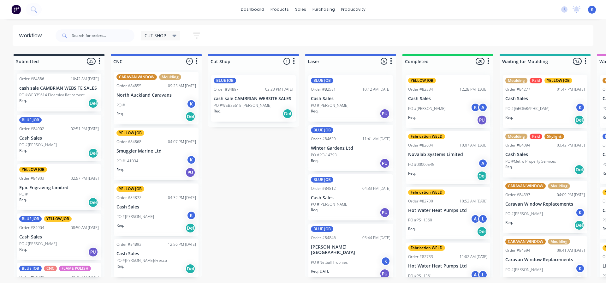
click at [37, 142] on p "PO #[PERSON_NAME]" at bounding box center [38, 145] width 38 height 6
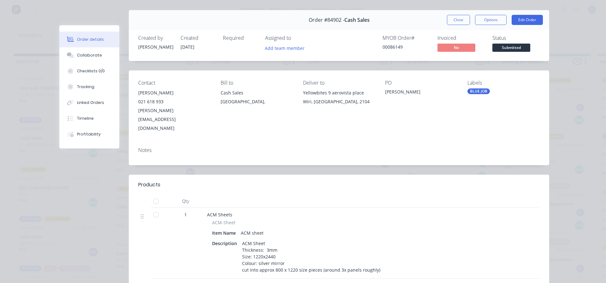
scroll to position [0, 0]
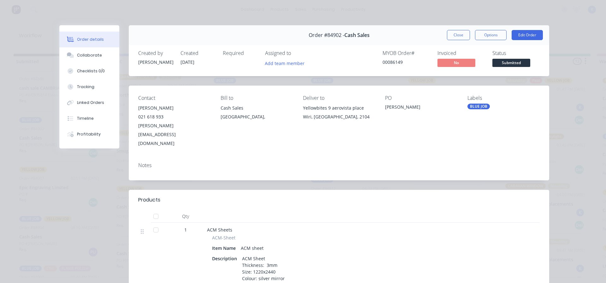
drag, startPoint x: 460, startPoint y: 35, endPoint x: 448, endPoint y: 36, distance: 12.1
click at [460, 35] on button "Close" at bounding box center [458, 35] width 23 height 10
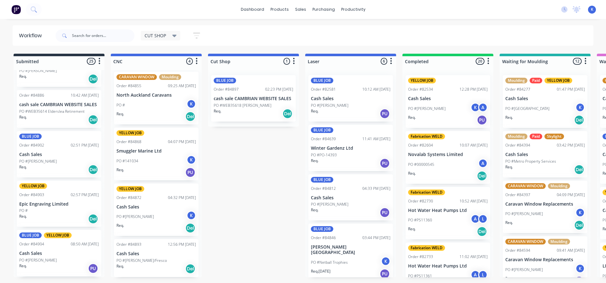
scroll to position [841, 0]
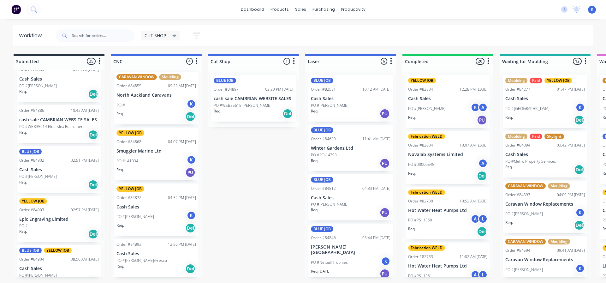
click at [44, 124] on p "PO #WEB35614 Elderslea Retirement" at bounding box center [51, 127] width 65 height 6
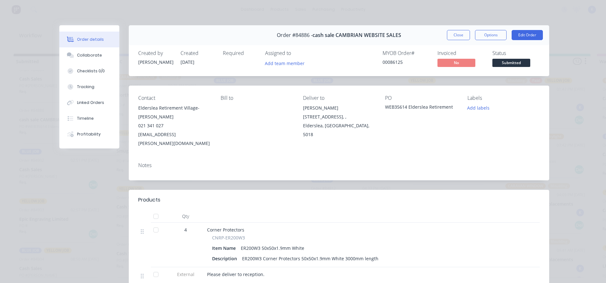
drag, startPoint x: 461, startPoint y: 33, endPoint x: 350, endPoint y: 59, distance: 114.0
click at [461, 33] on button "Close" at bounding box center [458, 35] width 23 height 10
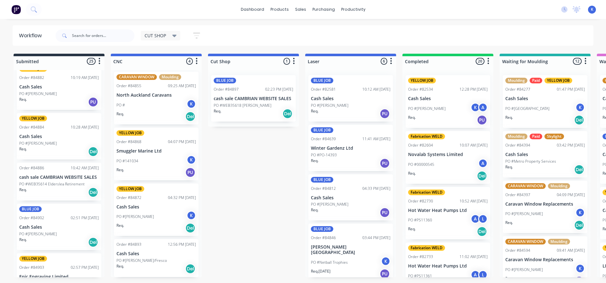
scroll to position [778, 0]
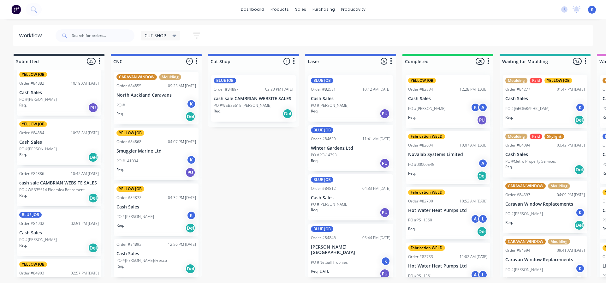
click at [39, 146] on p "PO #[PERSON_NAME]" at bounding box center [38, 149] width 38 height 6
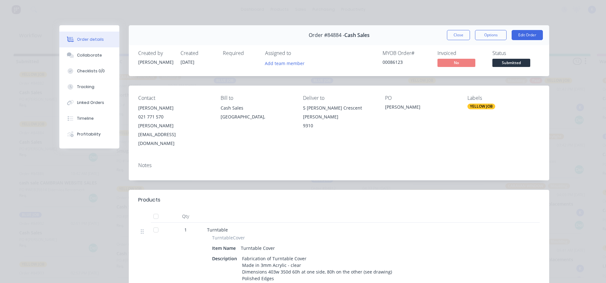
drag, startPoint x: 455, startPoint y: 34, endPoint x: 391, endPoint y: 52, distance: 66.8
click at [451, 36] on button "Close" at bounding box center [458, 35] width 23 height 10
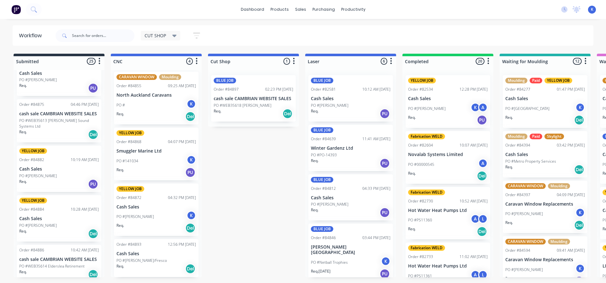
scroll to position [683, 0]
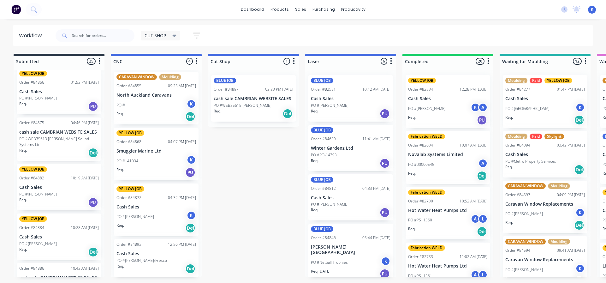
click at [38, 134] on p "cash sale CAMBRIAN WEBSITE SALES" at bounding box center [59, 131] width 80 height 5
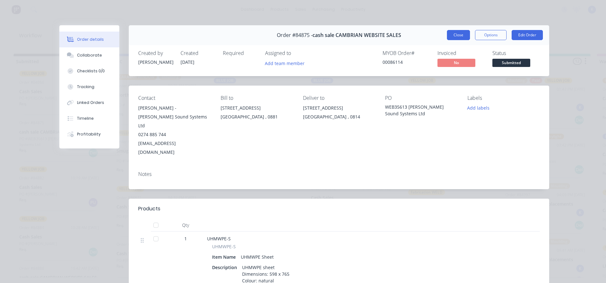
click at [460, 34] on button "Close" at bounding box center [458, 35] width 23 height 10
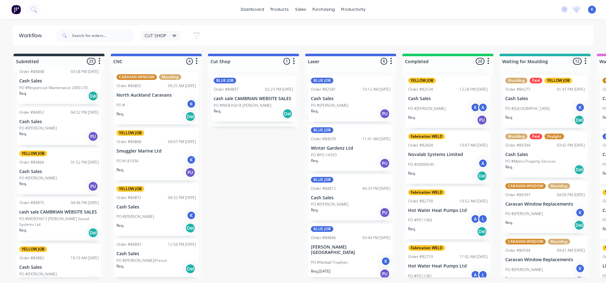
scroll to position [588, 0]
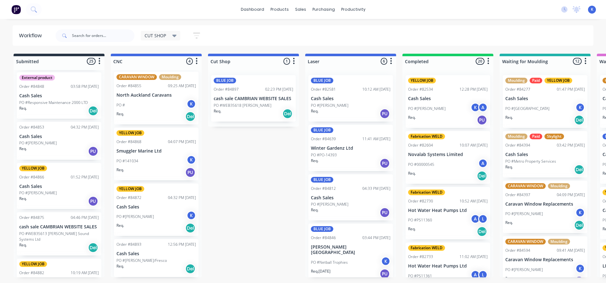
click at [31, 146] on div "Req. PU" at bounding box center [59, 151] width 80 height 11
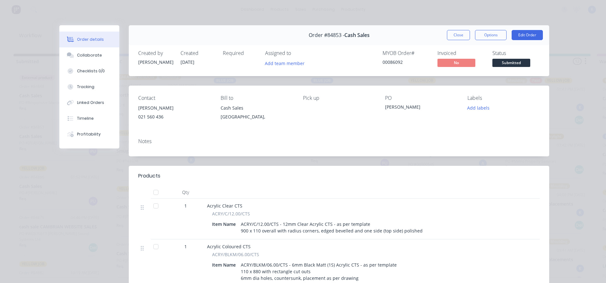
click at [447, 35] on button "Close" at bounding box center [458, 35] width 23 height 10
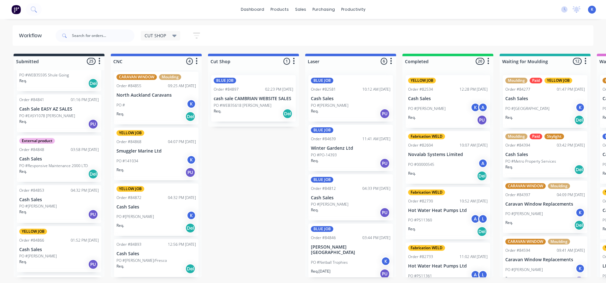
scroll to position [494, 0]
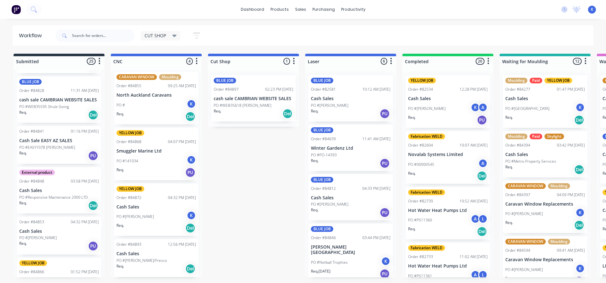
click at [46, 143] on div "Order #84841 01:16 PM [DATE] Cash Sale EASY AZ SALES PO #EASY1078 [PERSON_NAME]…" at bounding box center [59, 145] width 85 height 38
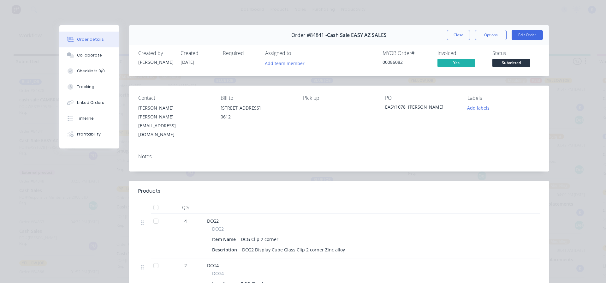
drag, startPoint x: 455, startPoint y: 33, endPoint x: 432, endPoint y: 39, distance: 23.2
click at [454, 34] on button "Close" at bounding box center [458, 35] width 23 height 10
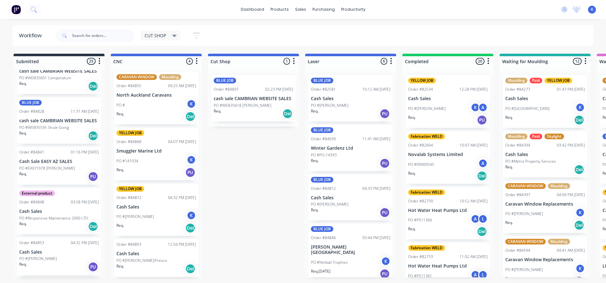
scroll to position [431, 0]
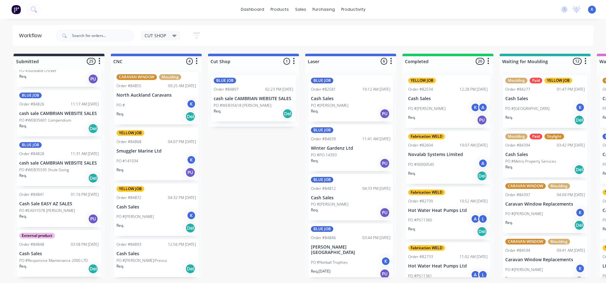
click at [57, 162] on p "cash sale CAMBRIAN WEBSITE SALES" at bounding box center [59, 162] width 80 height 5
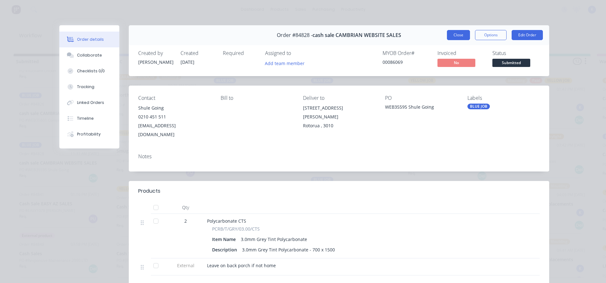
click at [456, 37] on button "Close" at bounding box center [458, 35] width 23 height 10
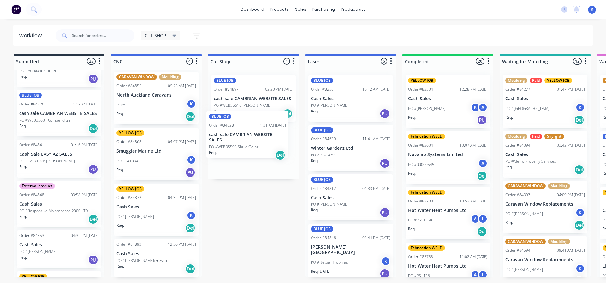
drag, startPoint x: 33, startPoint y: 165, endPoint x: 217, endPoint y: 137, distance: 186.2
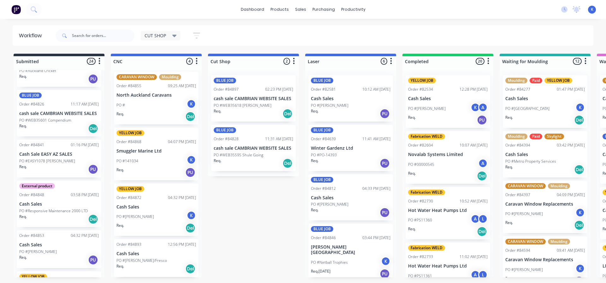
click at [156, 34] on span "CUT SHOP" at bounding box center [155, 35] width 21 height 7
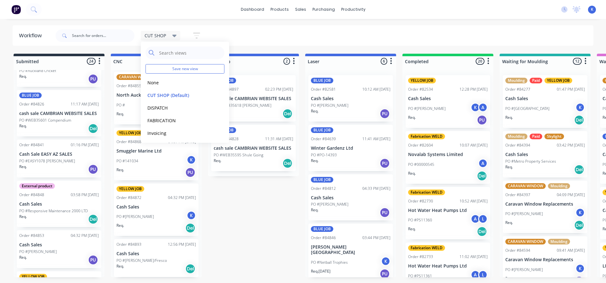
click at [156, 33] on span "CUT SHOP" at bounding box center [155, 35] width 21 height 7
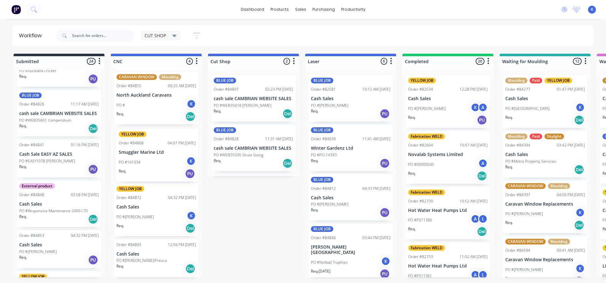
drag, startPoint x: 124, startPoint y: 159, endPoint x: 129, endPoint y: 161, distance: 5.1
click at [129, 161] on div "CARAVAN WINDOW Moulding Order #84855 09:25 AM [DATE] North Auckland Caravans PO…" at bounding box center [156, 173] width 91 height 207
drag, startPoint x: 130, startPoint y: 162, endPoint x: 215, endPoint y: 203, distance: 95.0
click at [188, 160] on div "K" at bounding box center [191, 159] width 9 height 9
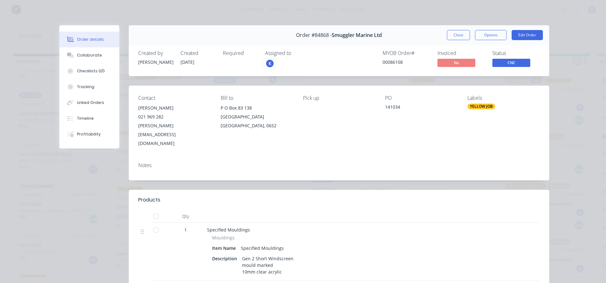
click at [269, 63] on div "K" at bounding box center [269, 63] width 9 height 9
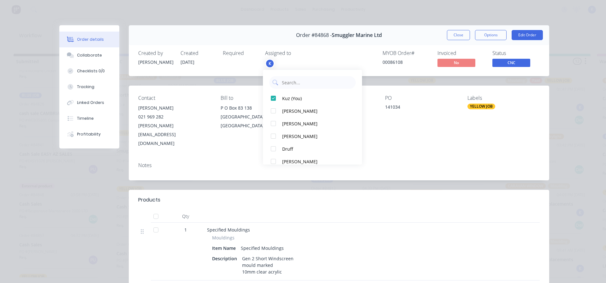
click at [269, 63] on div "K" at bounding box center [269, 63] width 9 height 9
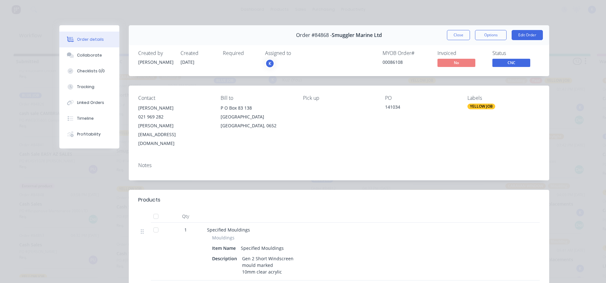
click at [269, 64] on div "K" at bounding box center [269, 63] width 9 height 9
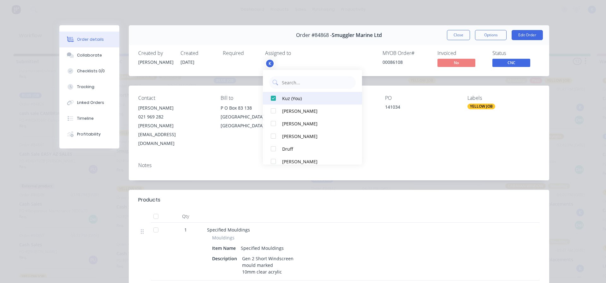
click at [273, 98] on div at bounding box center [273, 98] width 13 height 13
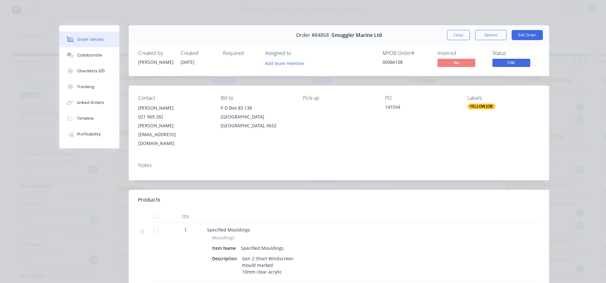
drag, startPoint x: 452, startPoint y: 35, endPoint x: 447, endPoint y: 39, distance: 6.8
click at [450, 37] on button "Close" at bounding box center [458, 35] width 23 height 10
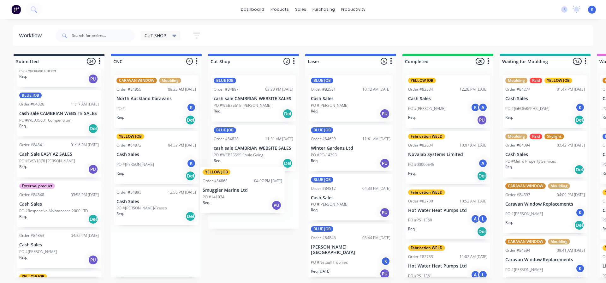
drag, startPoint x: 156, startPoint y: 186, endPoint x: 220, endPoint y: 199, distance: 65.4
